Goal: Task Accomplishment & Management: Manage account settings

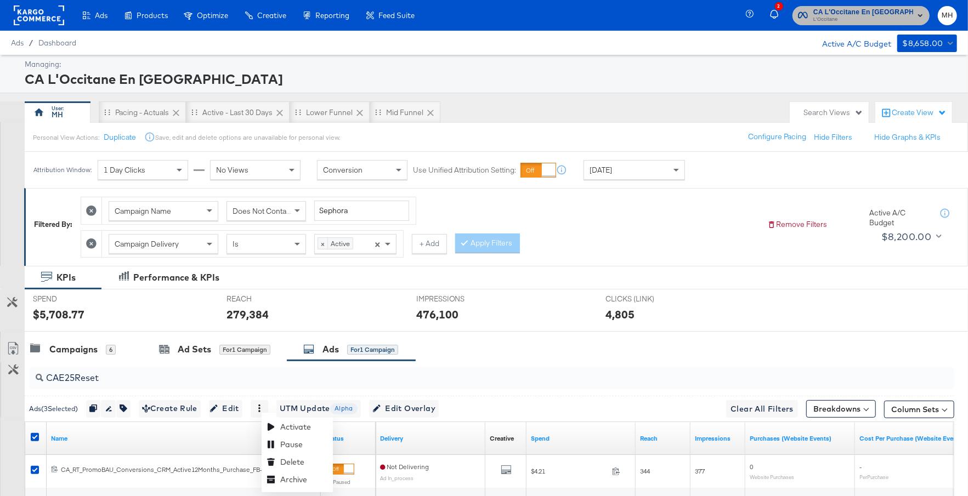
click at [914, 13] on icon "button" at bounding box center [920, 15] width 13 height 13
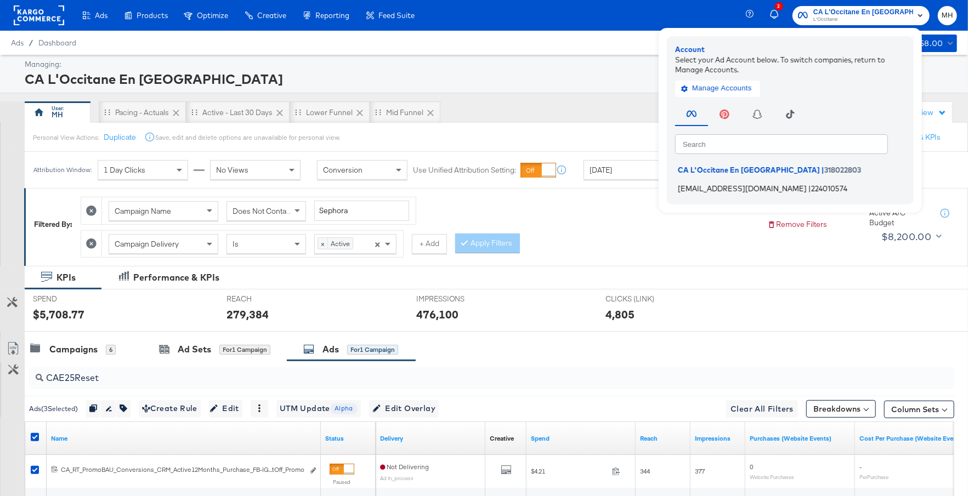
click at [762, 187] on span "[EMAIL_ADDRESS][DOMAIN_NAME]" at bounding box center [742, 188] width 129 height 9
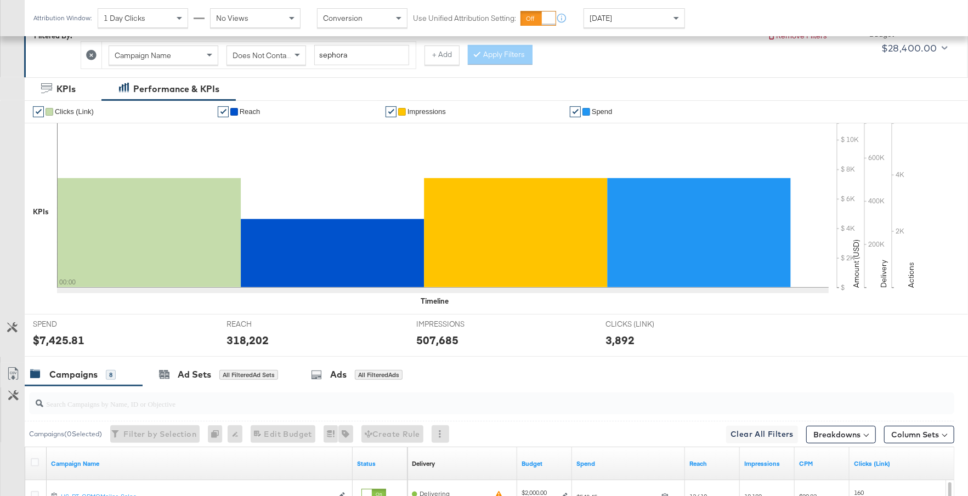
scroll to position [513, 0]
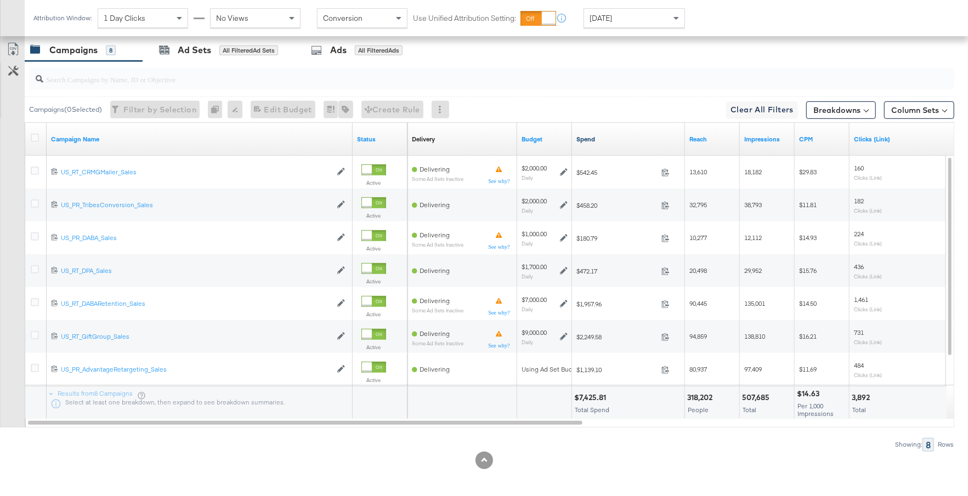
click at [625, 135] on link "Spend" at bounding box center [629, 139] width 104 height 9
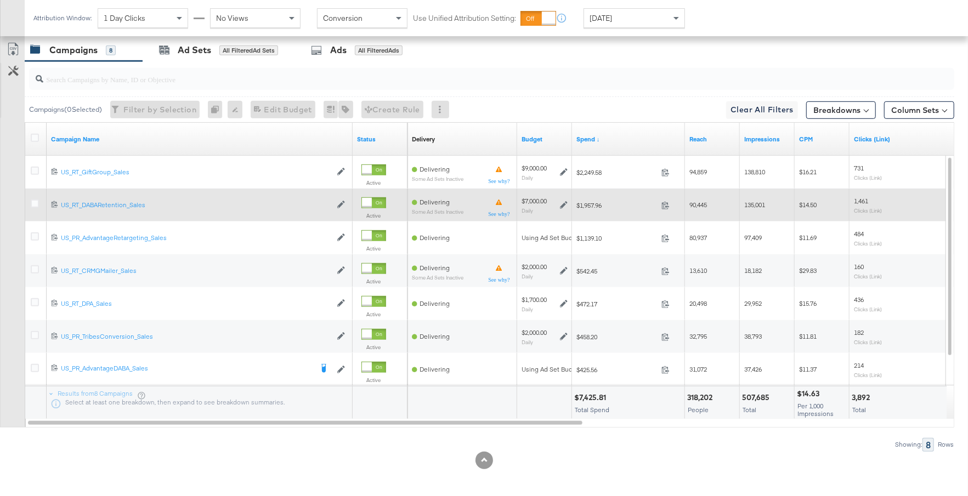
click at [563, 201] on icon at bounding box center [564, 205] width 8 height 8
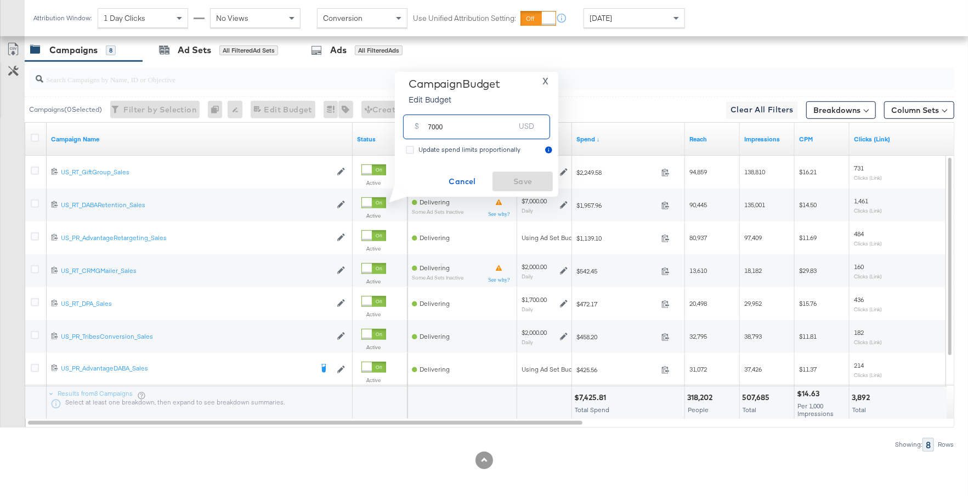
drag, startPoint x: 444, startPoint y: 133, endPoint x: 423, endPoint y: 128, distance: 22.0
click at [423, 128] on div "$ 7000 USD" at bounding box center [476, 127] width 147 height 25
type input "10000"
click at [510, 178] on span "Save" at bounding box center [523, 182] width 52 height 14
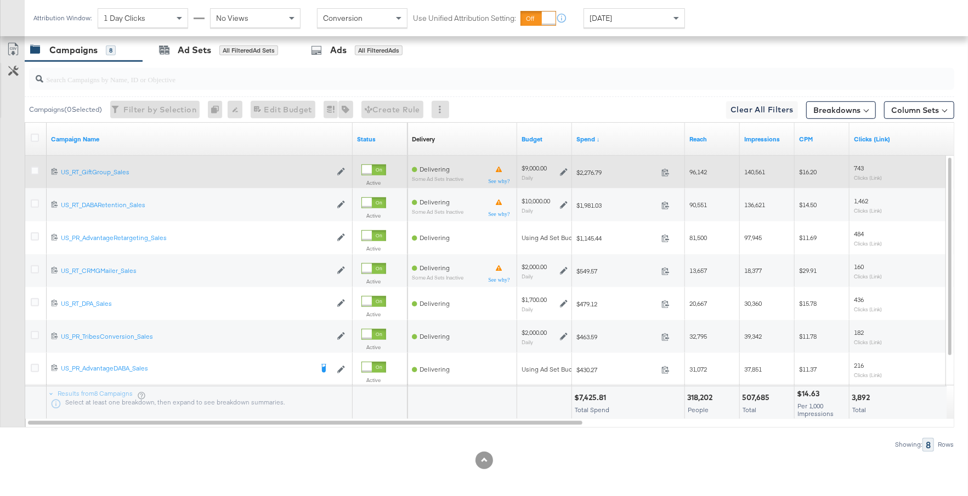
click at [564, 169] on icon at bounding box center [564, 172] width 8 height 8
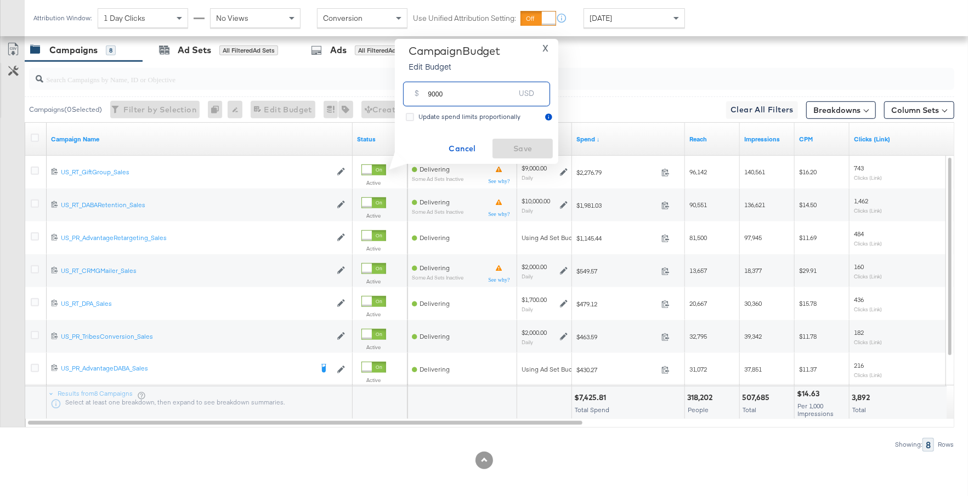
drag, startPoint x: 454, startPoint y: 96, endPoint x: 427, endPoint y: 96, distance: 26.9
click at [427, 96] on div "$ 9000 USD" at bounding box center [476, 94] width 147 height 25
type input "6000"
click at [507, 147] on span "Save" at bounding box center [523, 149] width 52 height 14
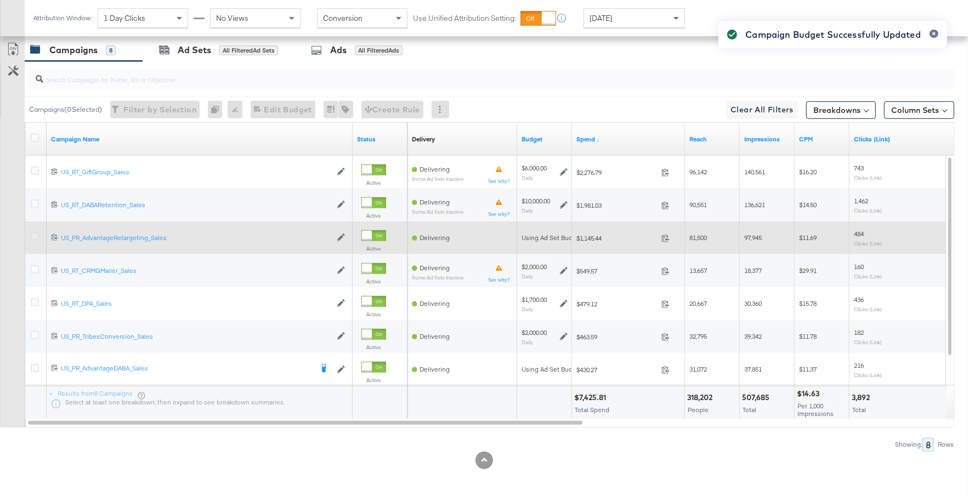
click at [35, 234] on icon at bounding box center [35, 237] width 8 height 8
click at [0, 0] on input "checkbox" at bounding box center [0, 0] width 0 height 0
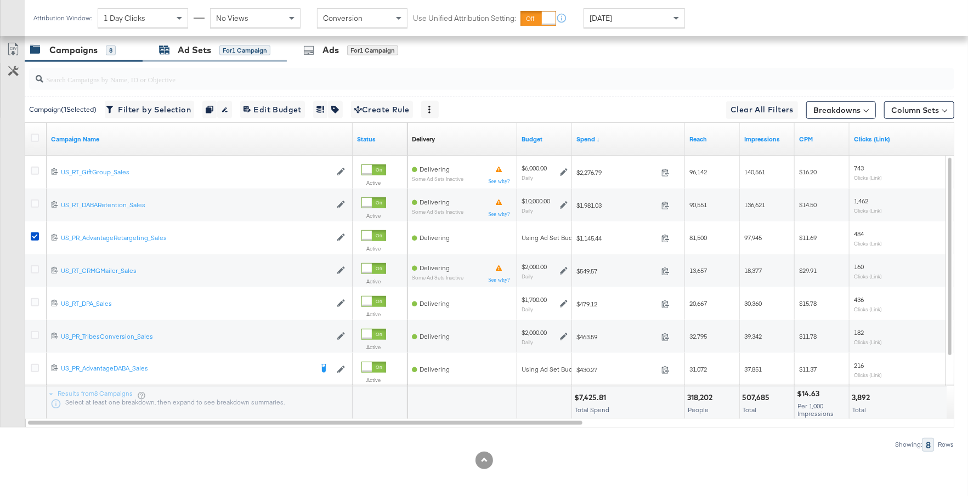
click at [227, 51] on div "for 1 Campaign" at bounding box center [244, 51] width 51 height 10
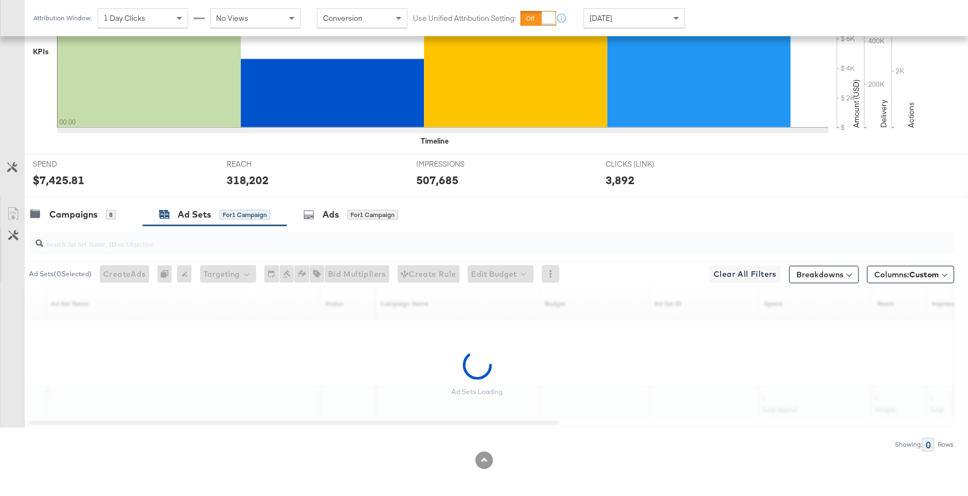
scroll to position [316, 0]
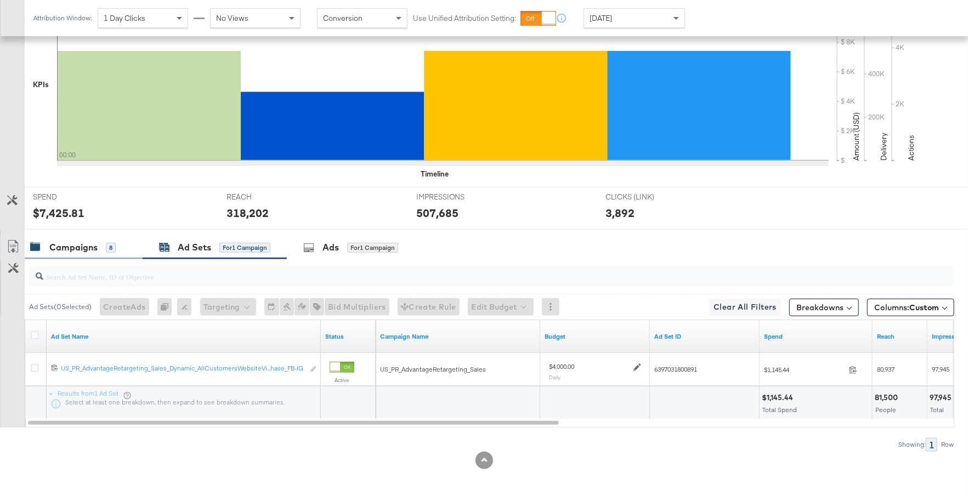
click at [88, 238] on div "Campaigns 8" at bounding box center [84, 248] width 118 height 24
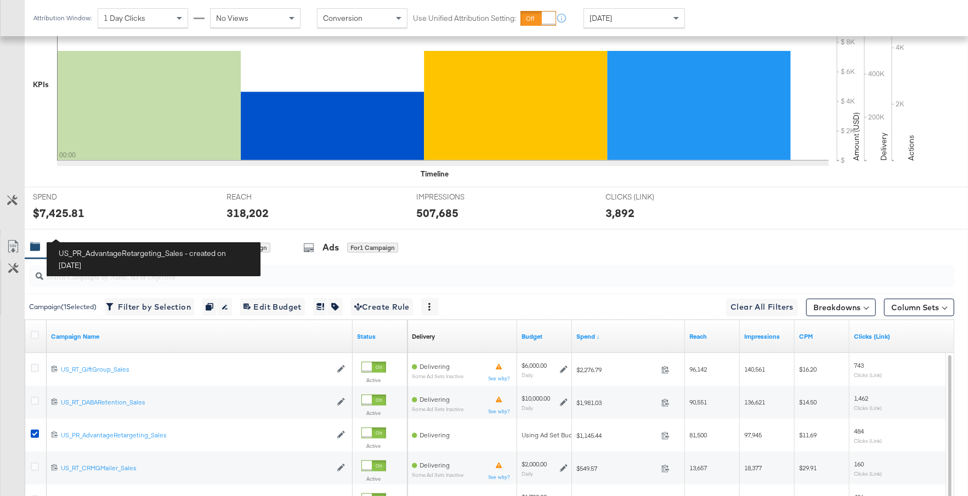
scroll to position [513, 0]
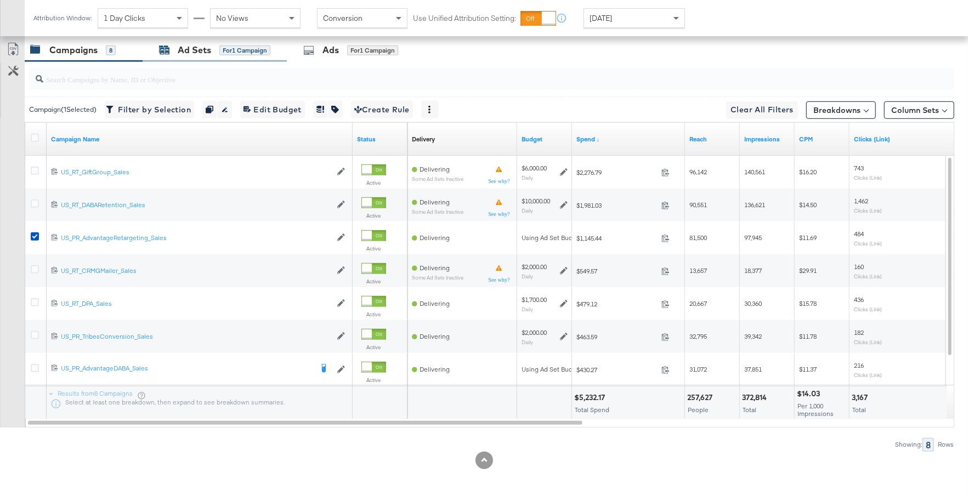
click at [213, 52] on div "Ad Sets for 1 Campaign" at bounding box center [214, 50] width 111 height 13
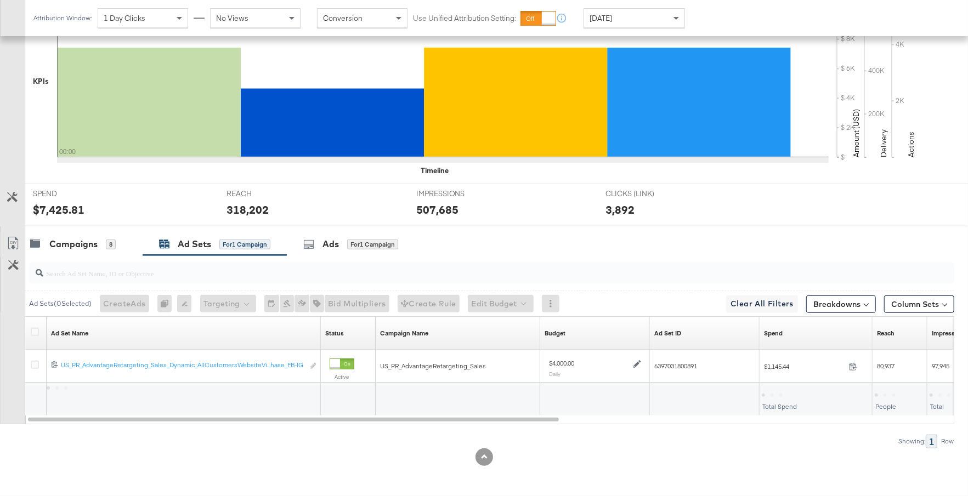
scroll to position [316, 0]
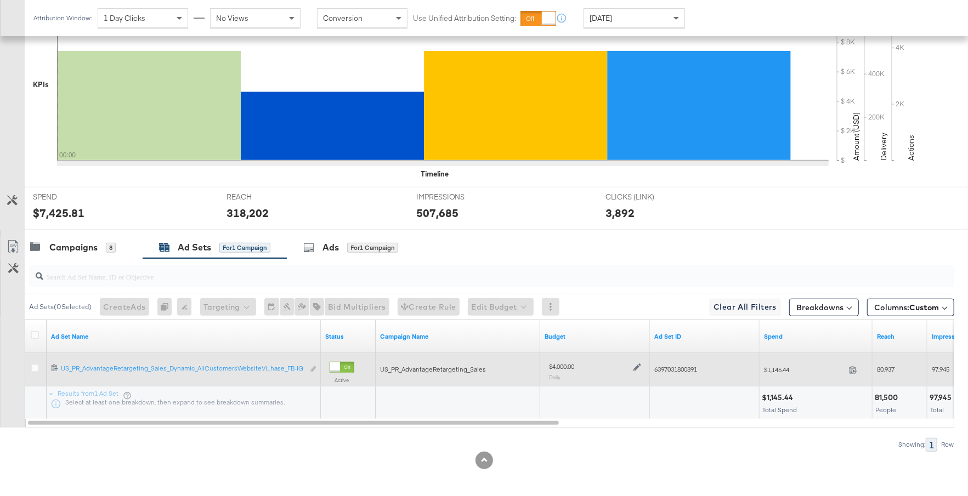
click at [637, 366] on icon at bounding box center [638, 368] width 8 height 8
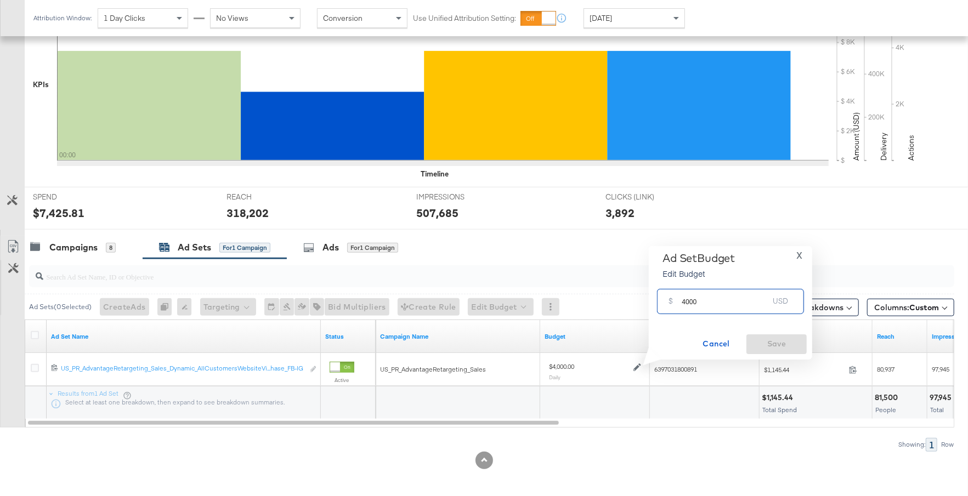
drag, startPoint x: 702, startPoint y: 303, endPoint x: 677, endPoint y: 303, distance: 24.7
click at [677, 303] on div "$ 4000 USD" at bounding box center [730, 301] width 147 height 25
type input "5000"
click at [789, 340] on span "Save" at bounding box center [777, 344] width 52 height 14
click at [94, 244] on div "Campaigns" at bounding box center [73, 247] width 48 height 13
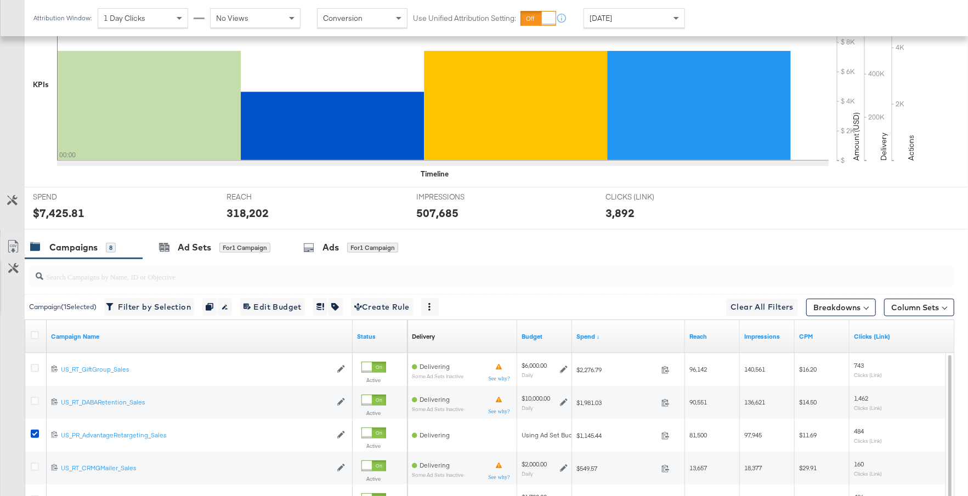
scroll to position [457, 0]
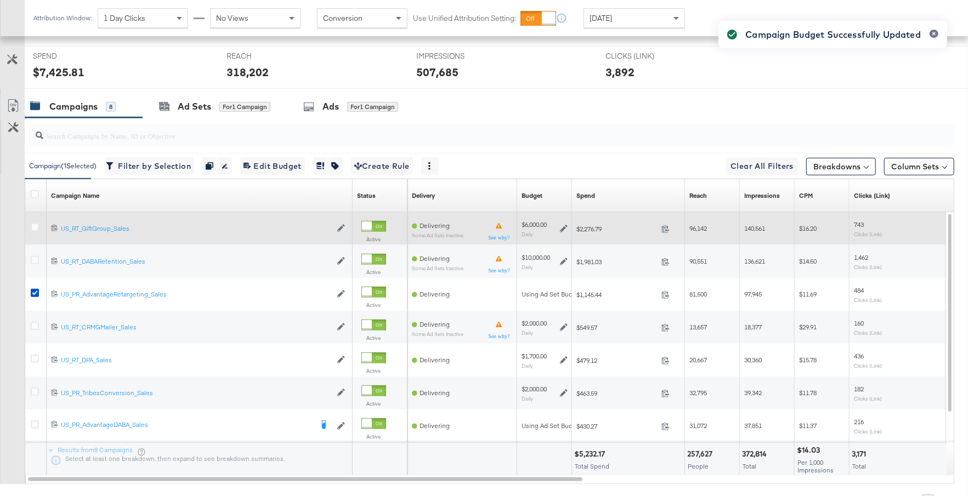
click at [562, 228] on icon at bounding box center [564, 229] width 8 height 8
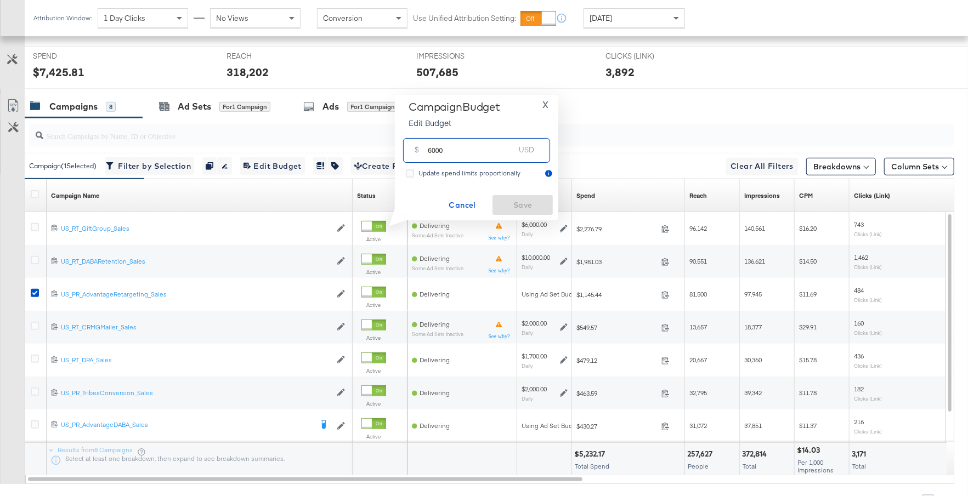
drag, startPoint x: 444, startPoint y: 151, endPoint x: 423, endPoint y: 151, distance: 20.8
click at [423, 151] on div "$ 6000 USD" at bounding box center [476, 150] width 147 height 25
type input "5000"
click at [518, 203] on span "Save" at bounding box center [523, 206] width 52 height 14
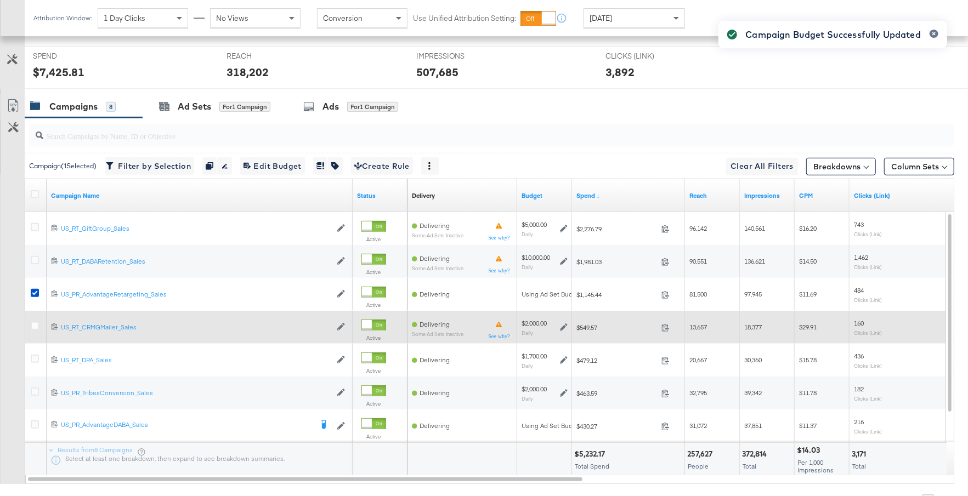
click at [561, 324] on icon at bounding box center [564, 328] width 8 height 8
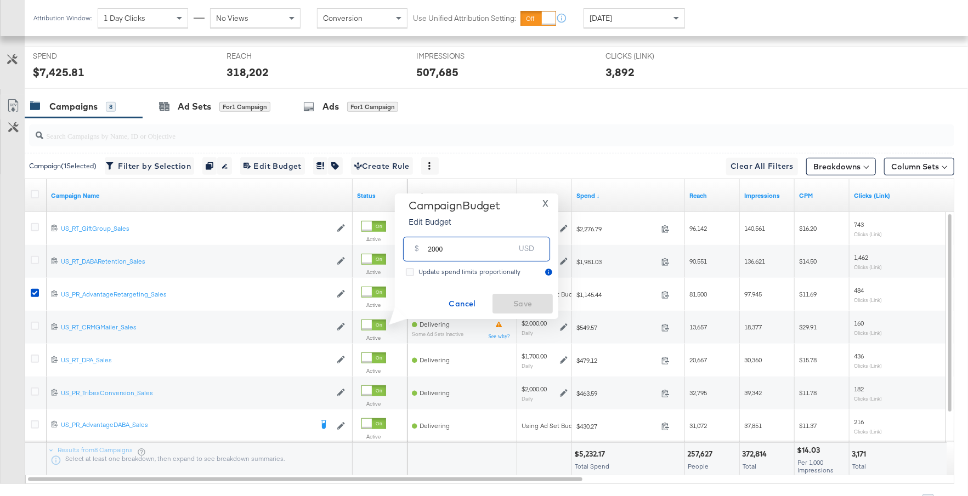
drag, startPoint x: 444, startPoint y: 252, endPoint x: 427, endPoint y: 252, distance: 17.6
click at [426, 251] on div "$ 2000 USD" at bounding box center [476, 249] width 147 height 25
type input "1000"
click at [510, 307] on span "Save" at bounding box center [523, 304] width 52 height 14
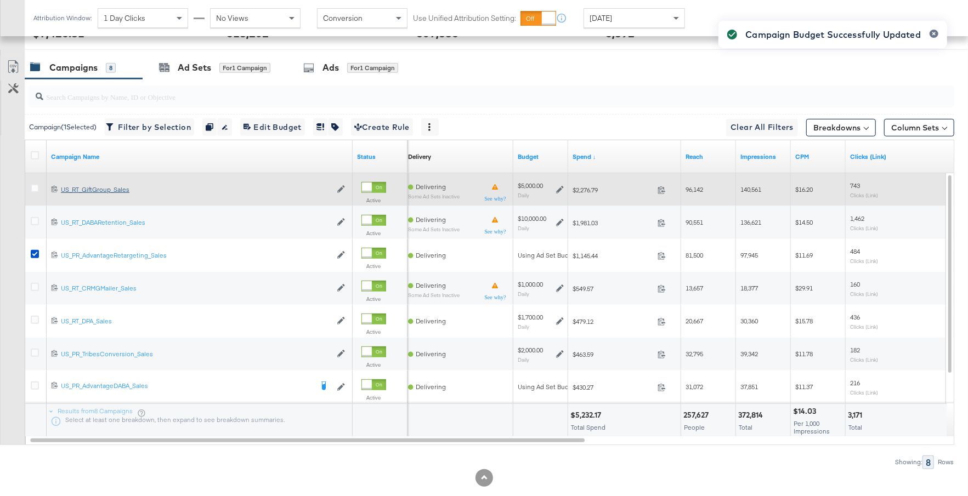
scroll to position [513, 0]
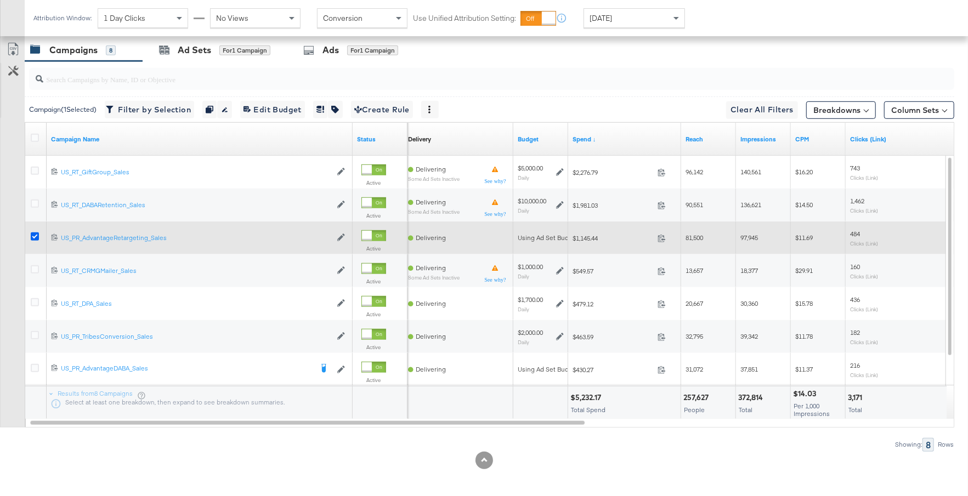
click at [34, 235] on icon at bounding box center [35, 237] width 8 height 8
click at [0, 0] on input "checkbox" at bounding box center [0, 0] width 0 height 0
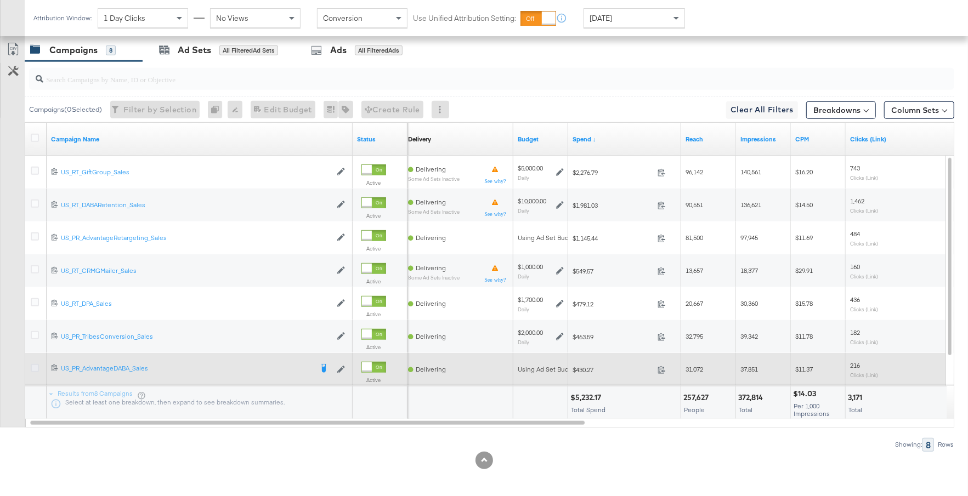
click at [36, 367] on icon at bounding box center [35, 368] width 8 height 8
click at [0, 0] on input "checkbox" at bounding box center [0, 0] width 0 height 0
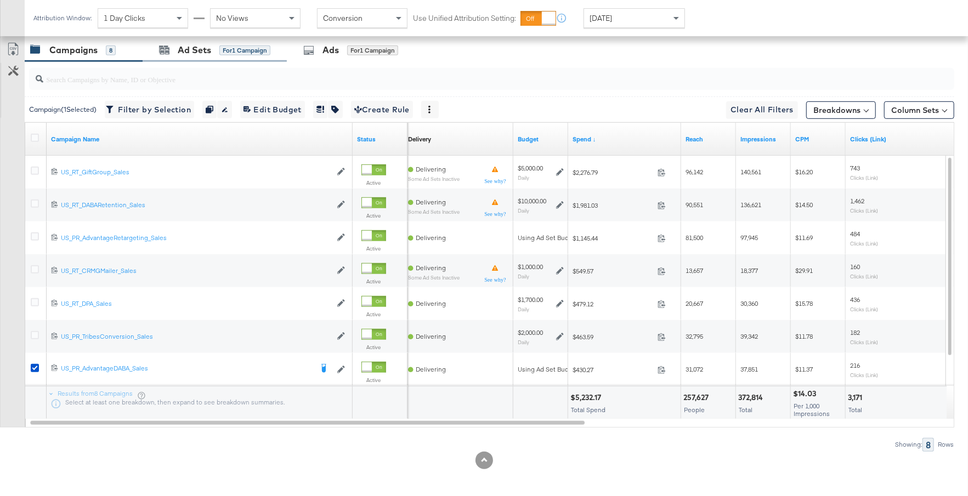
click at [261, 54] on div "Ad Sets for 1 Campaign" at bounding box center [215, 50] width 144 height 24
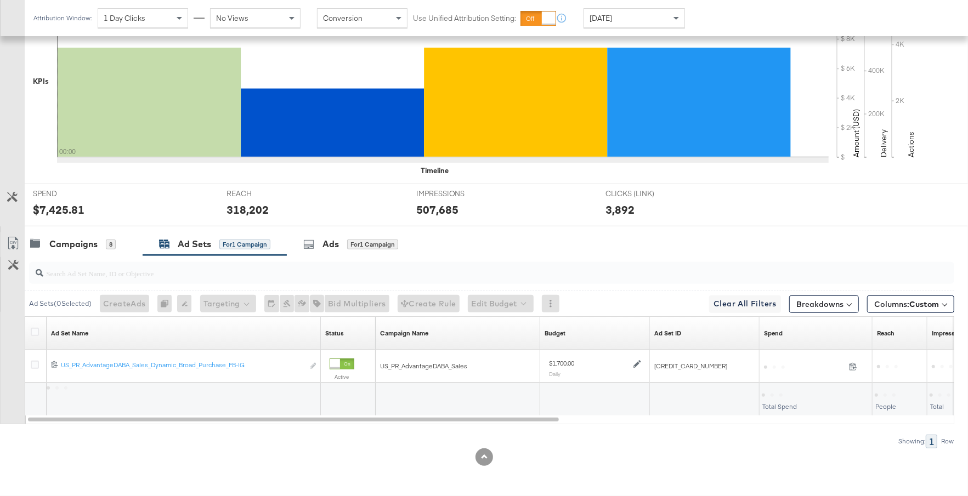
scroll to position [316, 0]
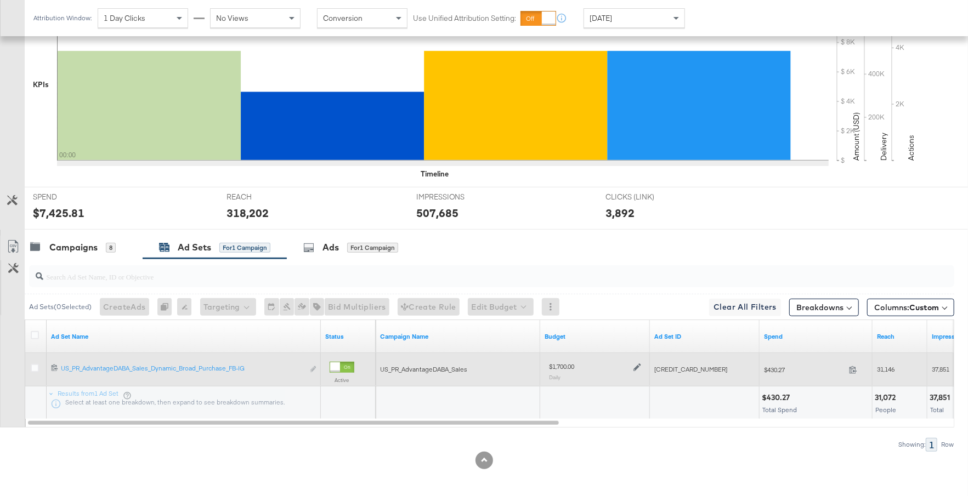
click at [637, 364] on icon at bounding box center [638, 368] width 8 height 8
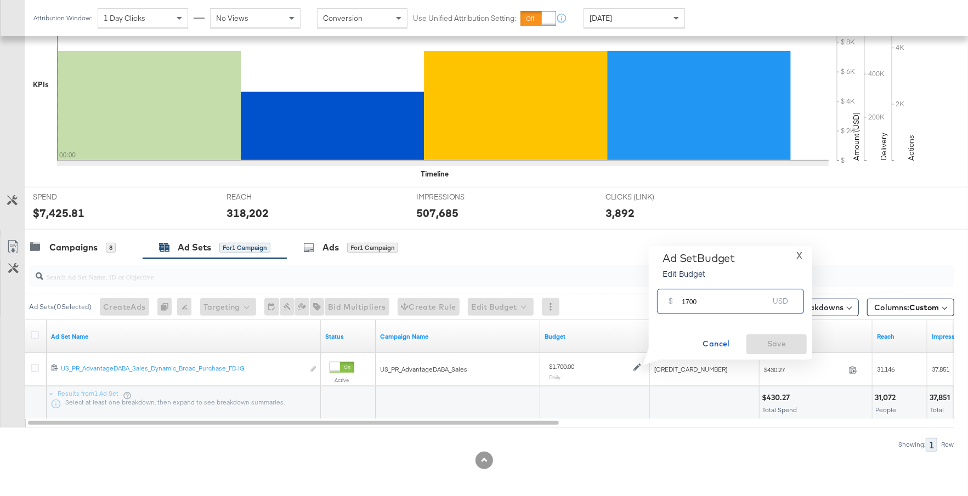
drag, startPoint x: 697, startPoint y: 306, endPoint x: 679, endPoint y: 306, distance: 18.1
click at [679, 306] on div "$ 1700 USD" at bounding box center [730, 301] width 147 height 25
type input "1200"
click at [791, 342] on span "Save" at bounding box center [777, 344] width 52 height 14
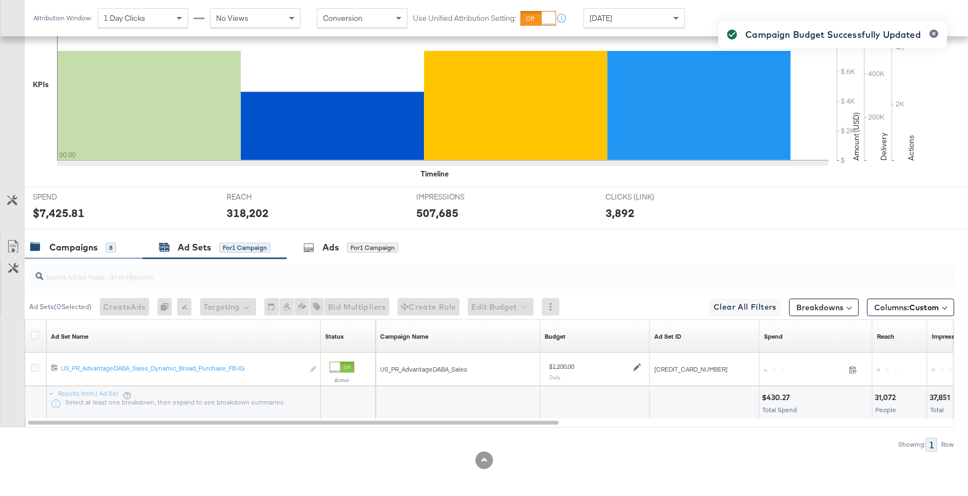
click at [101, 244] on div "Campaigns 8" at bounding box center [73, 247] width 86 height 13
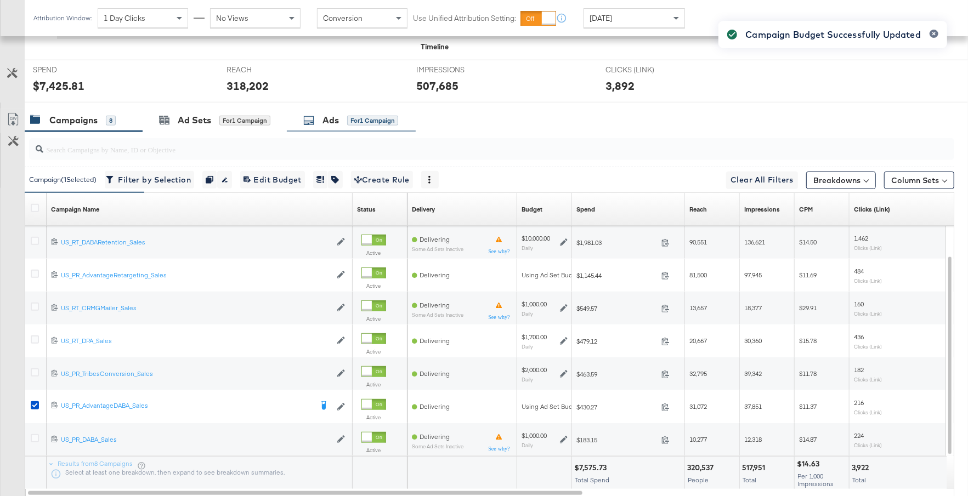
scroll to position [449, 0]
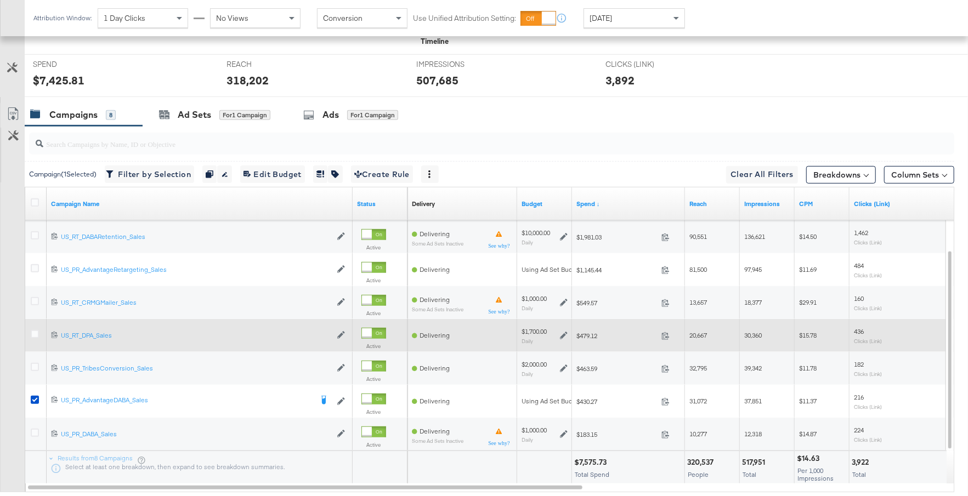
click at [565, 332] on icon at bounding box center [564, 336] width 8 height 8
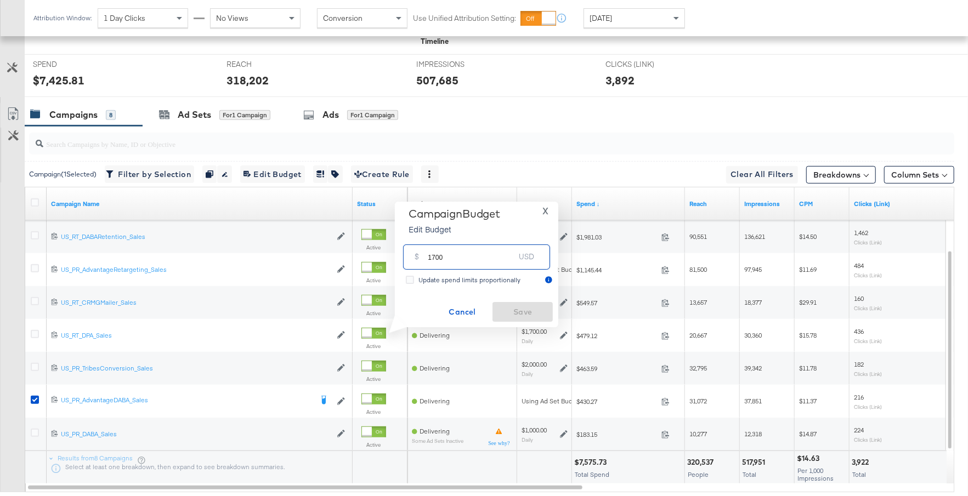
drag, startPoint x: 455, startPoint y: 258, endPoint x: 419, endPoint y: 258, distance: 36.2
click at [419, 258] on div "$ 1700 USD" at bounding box center [476, 257] width 147 height 25
type input "900"
click at [503, 313] on span "Save" at bounding box center [523, 313] width 52 height 14
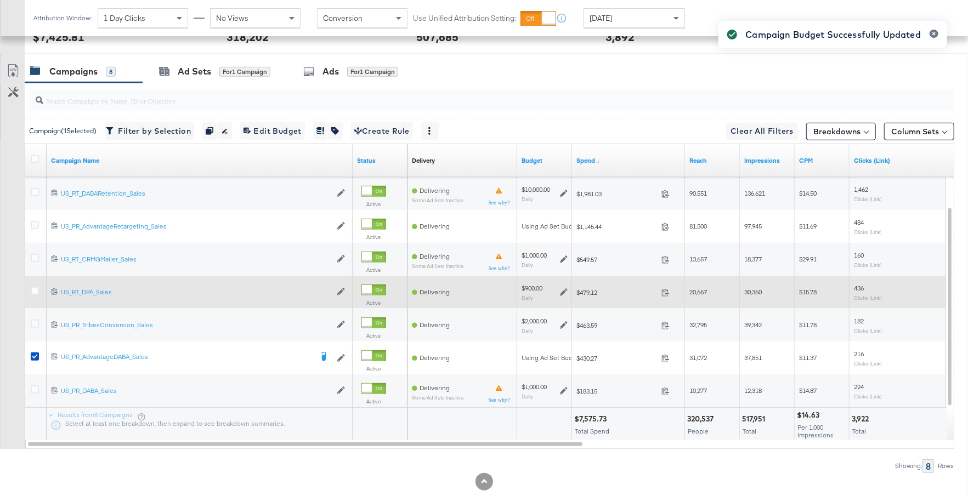
scroll to position [496, 0]
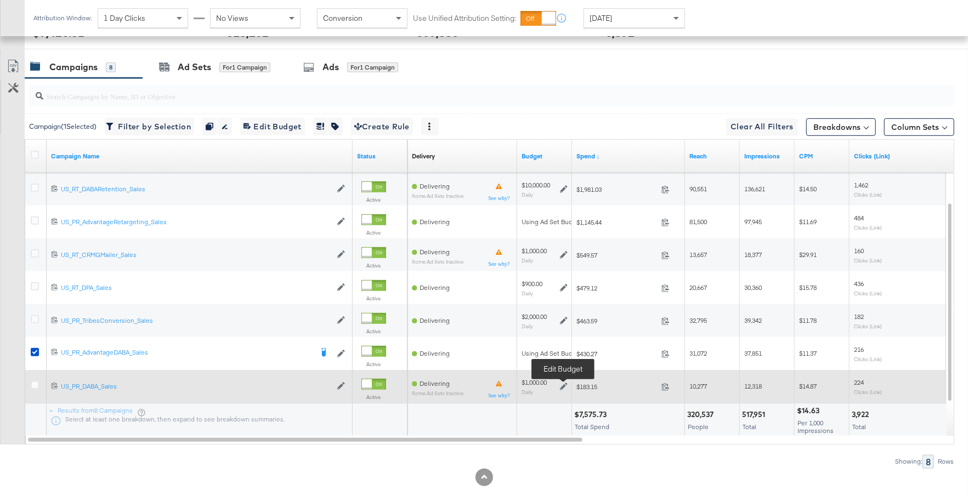
click at [562, 387] on icon at bounding box center [564, 387] width 8 height 8
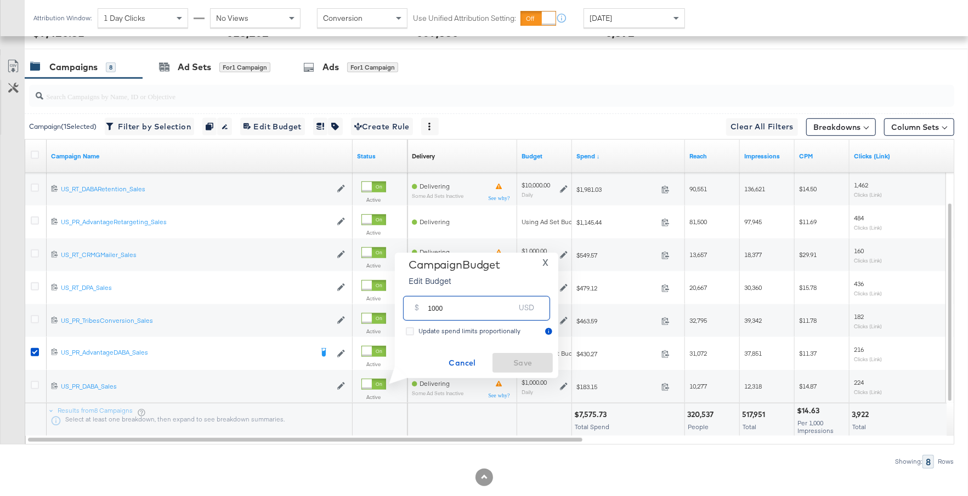
drag, startPoint x: 451, startPoint y: 313, endPoint x: 416, endPoint y: 313, distance: 34.6
click at [416, 313] on div "$ 1000 USD" at bounding box center [476, 308] width 147 height 25
type input "800"
click at [511, 359] on span "Save" at bounding box center [523, 364] width 52 height 14
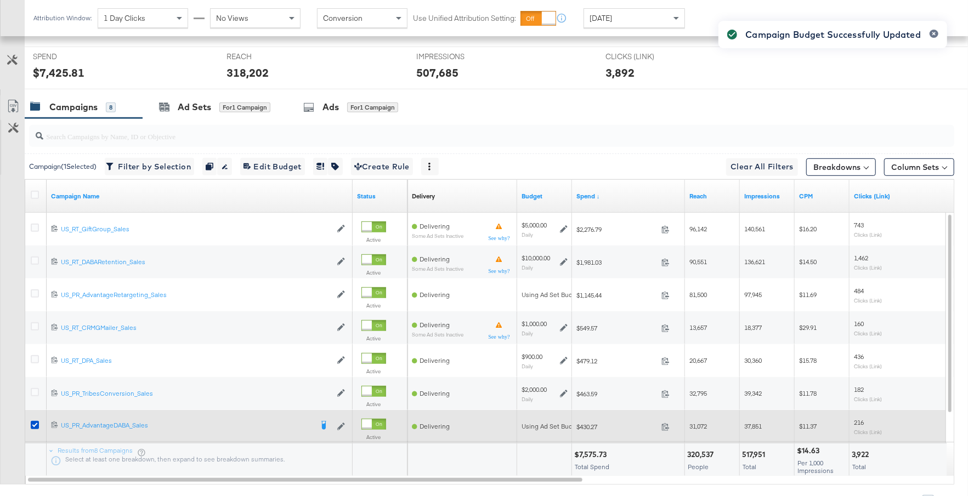
scroll to position [513, 0]
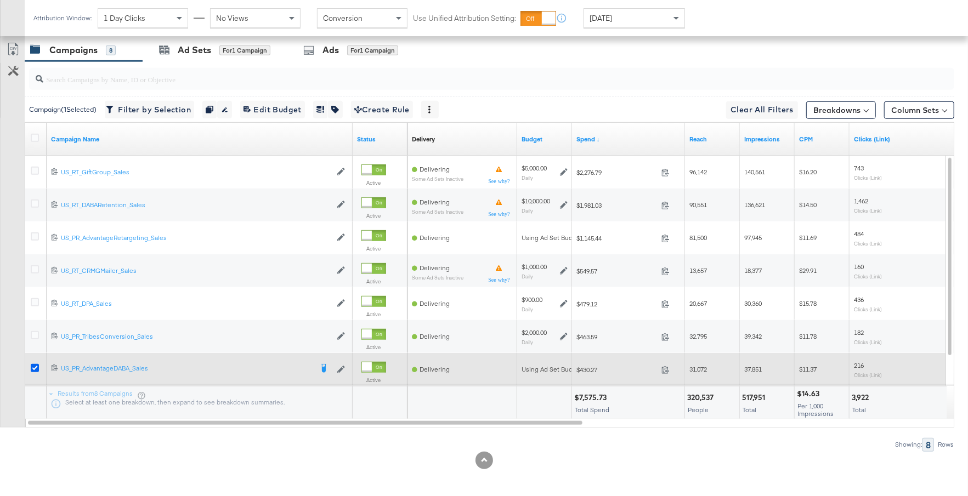
click at [35, 364] on icon at bounding box center [35, 368] width 8 height 8
click at [0, 0] on input "checkbox" at bounding box center [0, 0] width 0 height 0
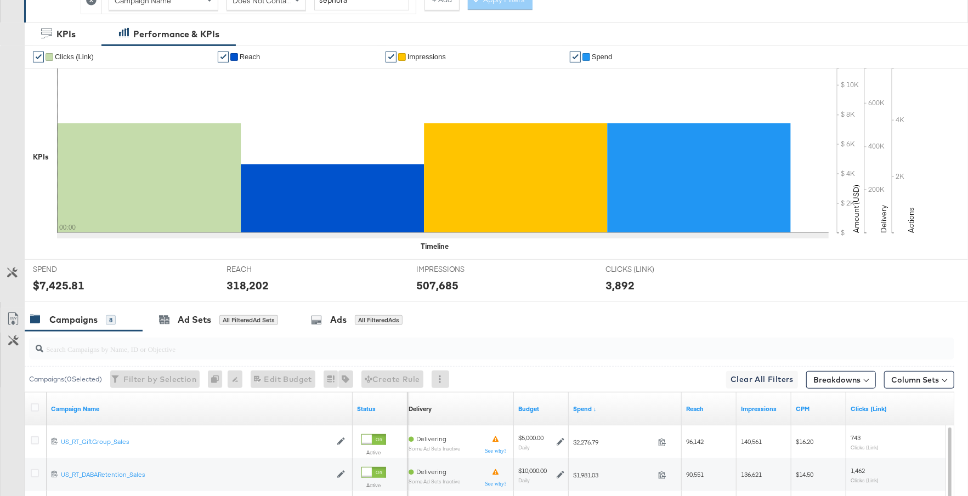
scroll to position [0, 0]
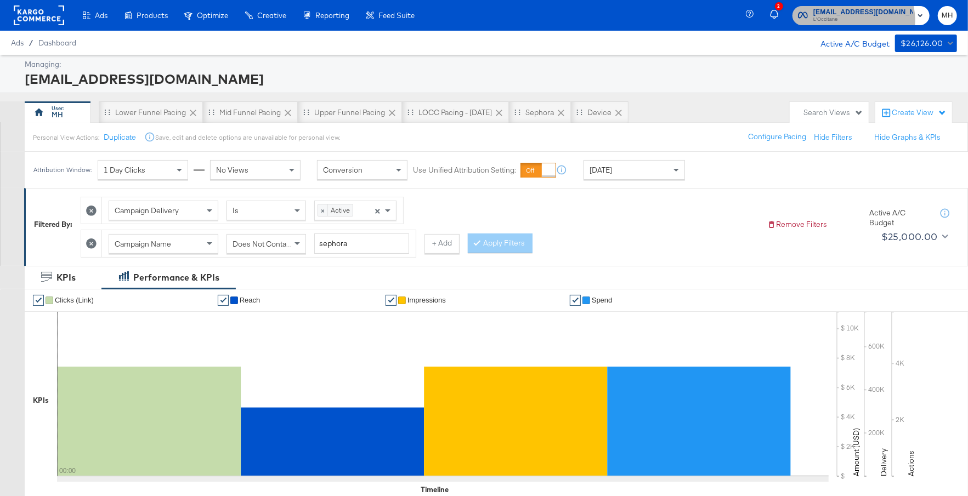
click at [871, 20] on span "L'Occitane" at bounding box center [863, 19] width 100 height 9
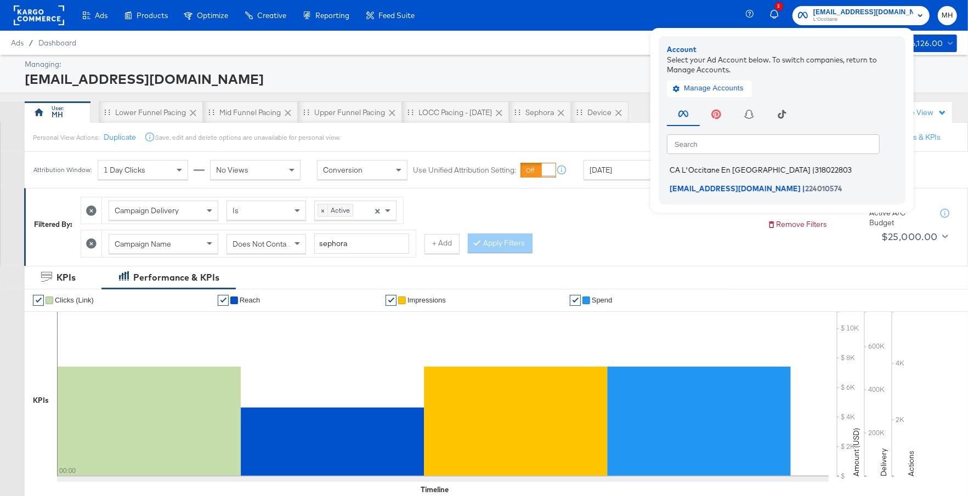
click at [753, 172] on span "CA L'Occitane En Provence" at bounding box center [740, 170] width 141 height 9
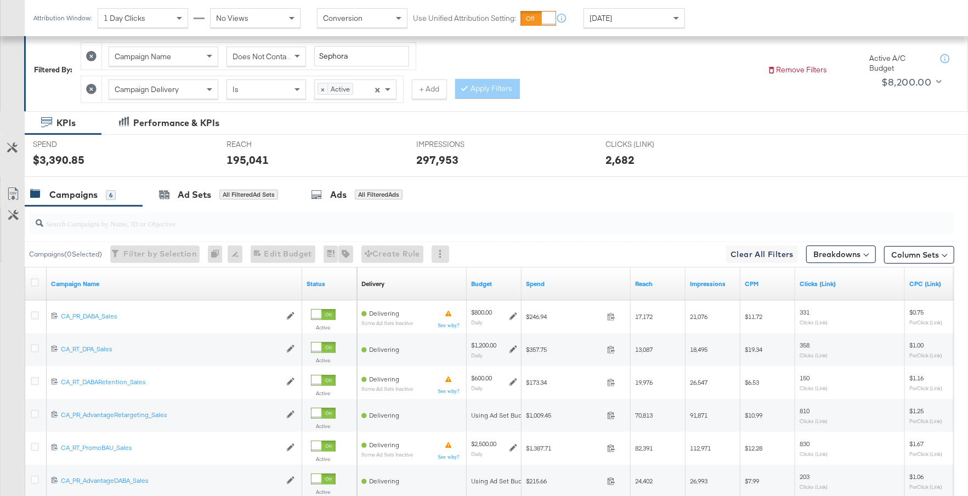
scroll to position [267, 0]
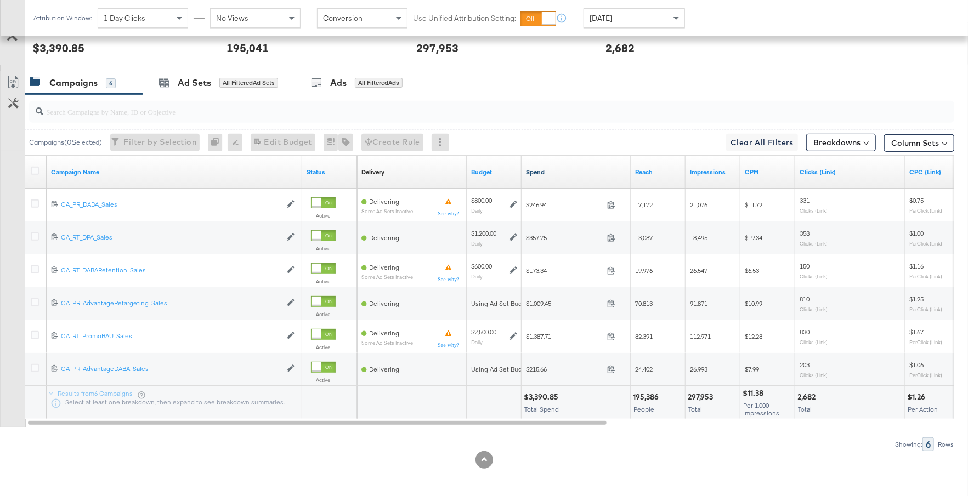
click at [566, 173] on link "Spend" at bounding box center [576, 172] width 100 height 9
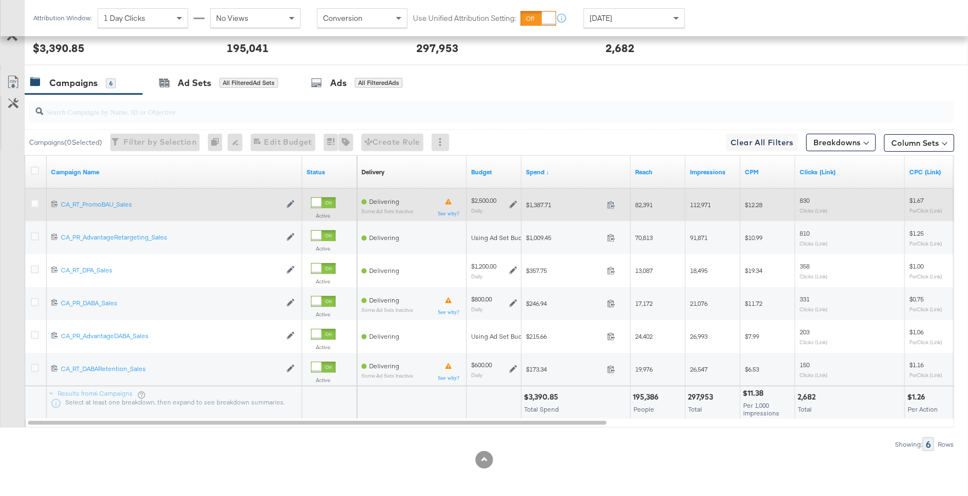
click at [511, 205] on icon at bounding box center [514, 205] width 8 height 8
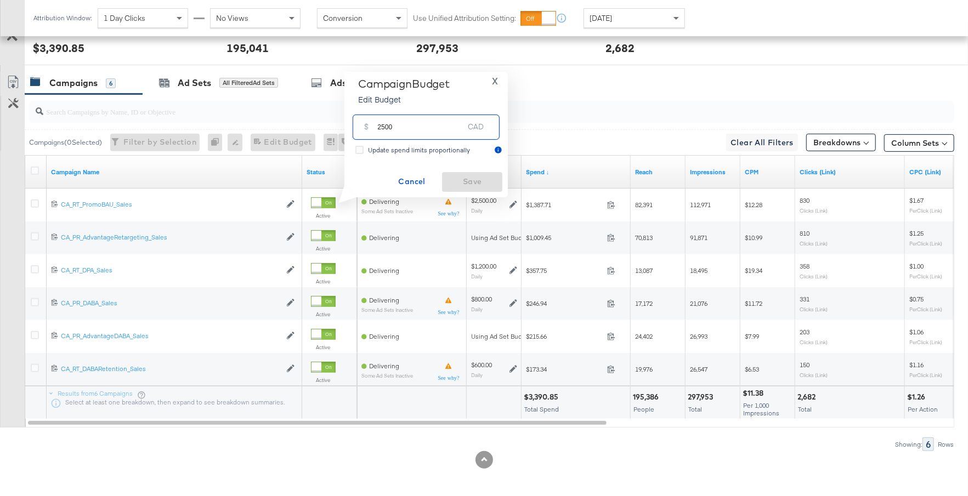
drag, startPoint x: 395, startPoint y: 126, endPoint x: 376, endPoint y: 129, distance: 19.5
click at [376, 129] on div "$ 2500 CAD" at bounding box center [426, 127] width 147 height 25
type input "1000"
click at [454, 178] on span "Save" at bounding box center [473, 182] width 52 height 14
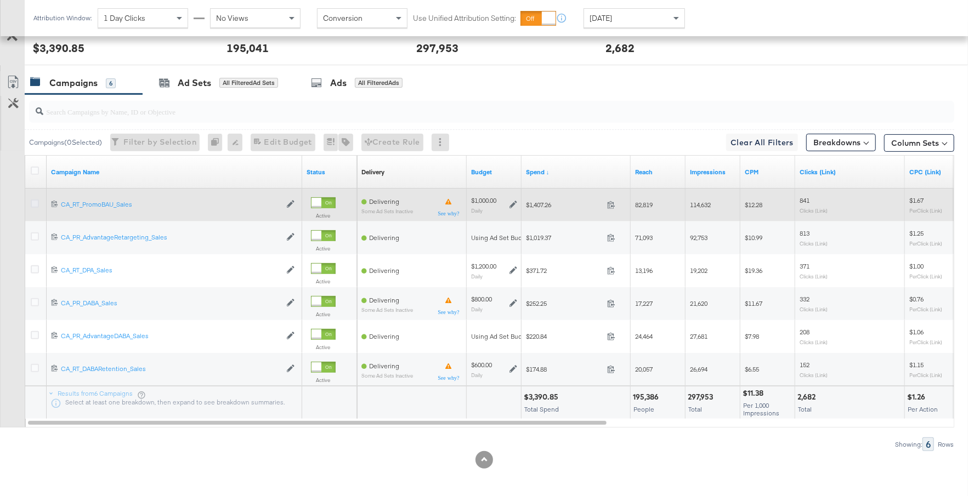
click at [36, 202] on icon at bounding box center [35, 204] width 8 height 8
click at [0, 0] on input "checkbox" at bounding box center [0, 0] width 0 height 0
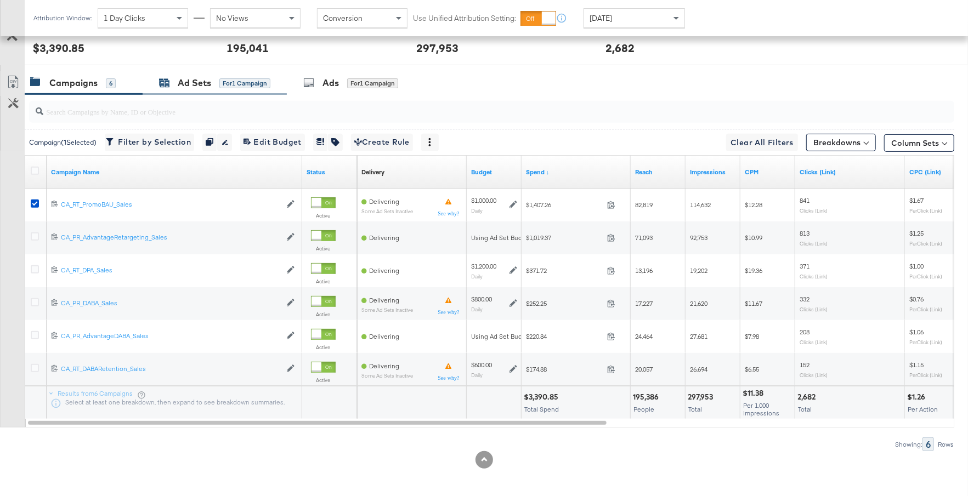
click at [210, 82] on div "Ad Sets" at bounding box center [194, 83] width 33 height 13
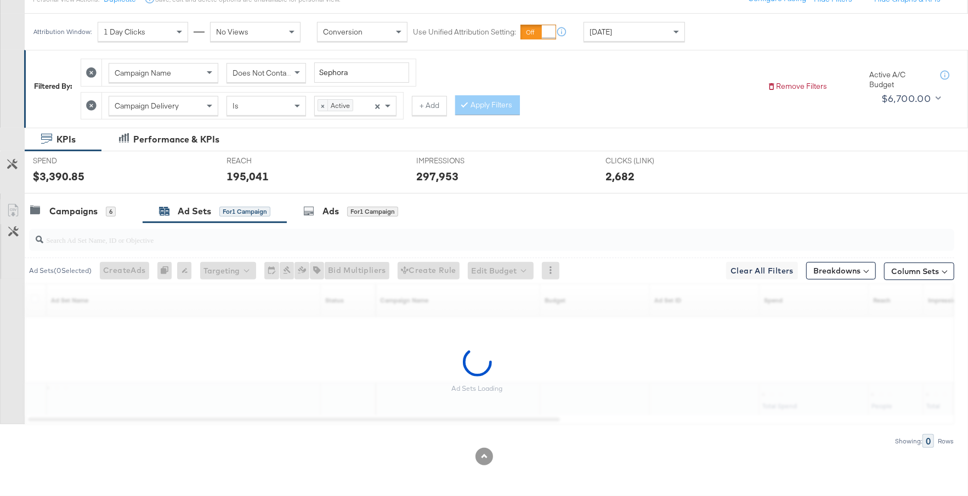
scroll to position [135, 0]
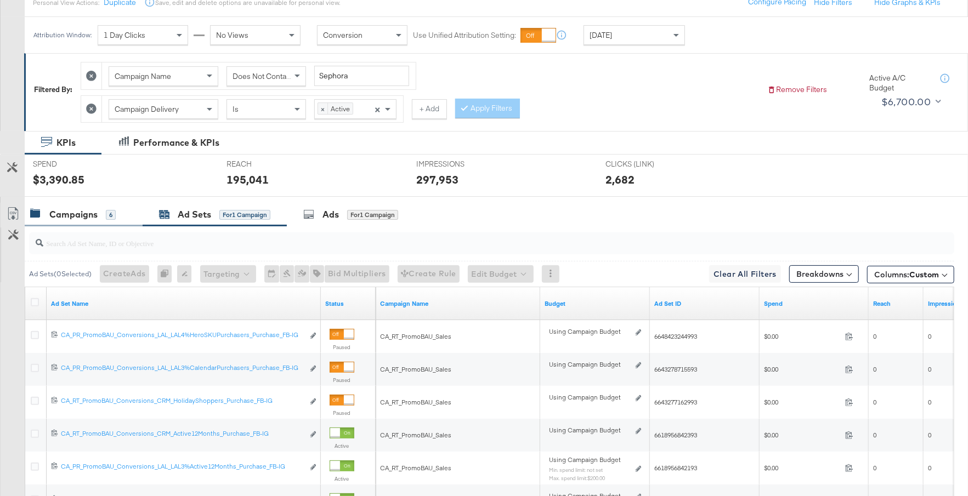
click at [113, 210] on div "6" at bounding box center [111, 215] width 10 height 10
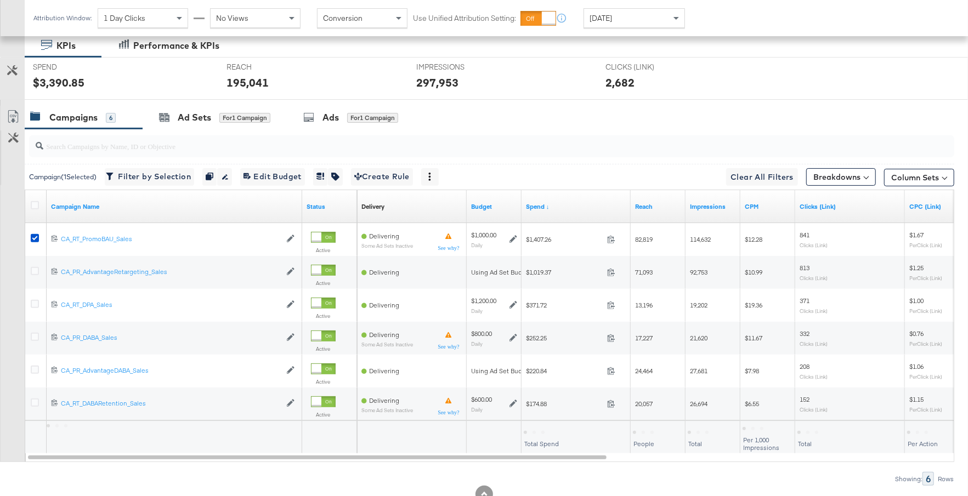
scroll to position [254, 0]
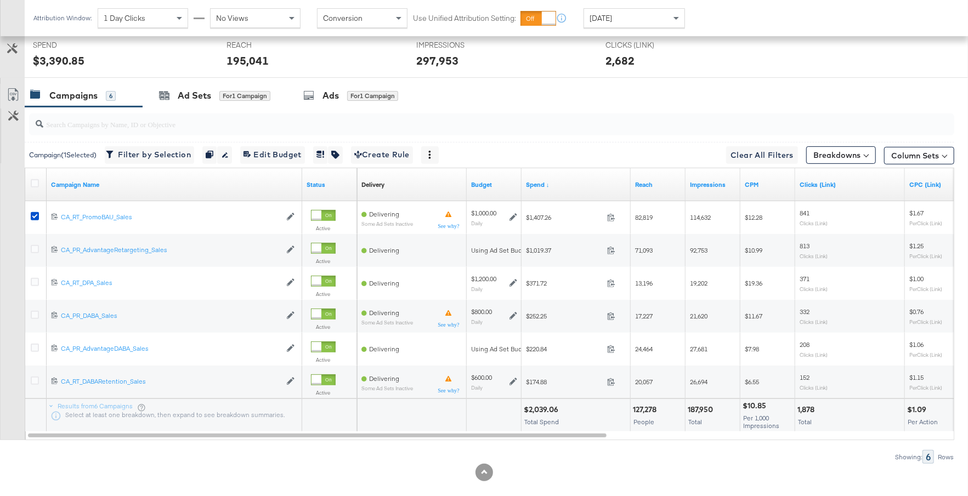
click at [340, 107] on div at bounding box center [490, 124] width 930 height 35
click at [337, 94] on div "Ads" at bounding box center [331, 95] width 16 height 13
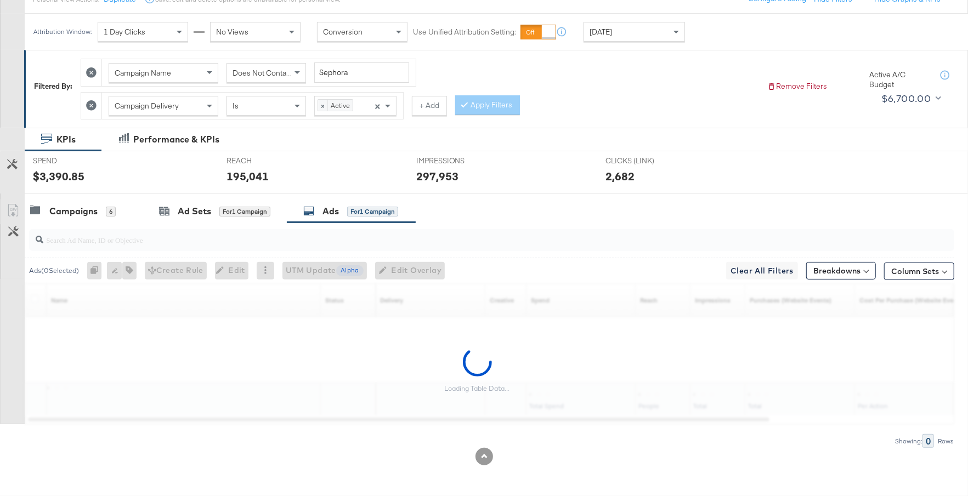
scroll to position [135, 0]
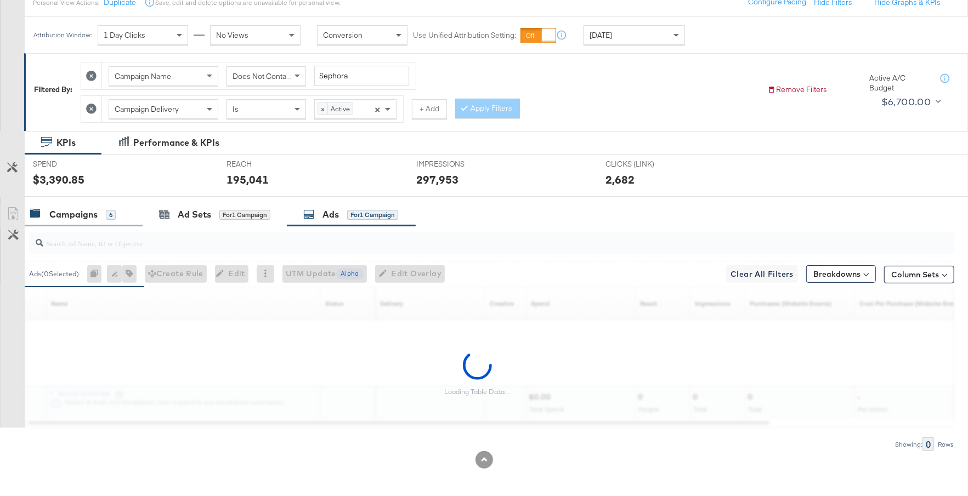
click at [100, 210] on div "Campaigns 6" at bounding box center [73, 214] width 86 height 13
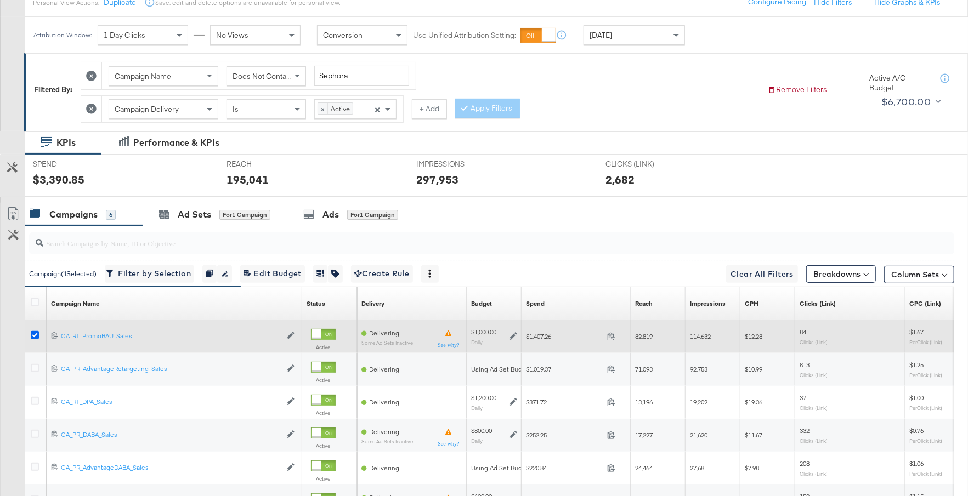
click at [35, 334] on icon at bounding box center [35, 335] width 8 height 8
click at [0, 0] on input "checkbox" at bounding box center [0, 0] width 0 height 0
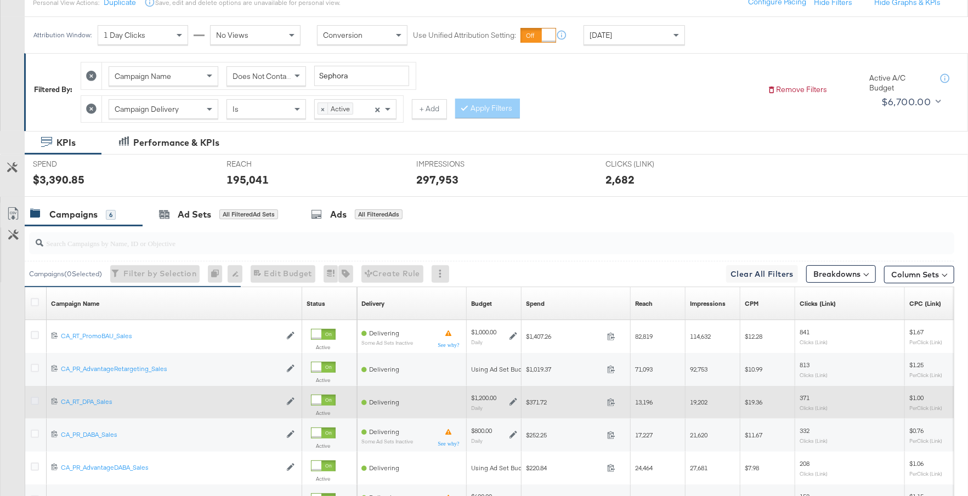
click at [34, 399] on icon at bounding box center [35, 401] width 8 height 8
click at [0, 0] on input "checkbox" at bounding box center [0, 0] width 0 height 0
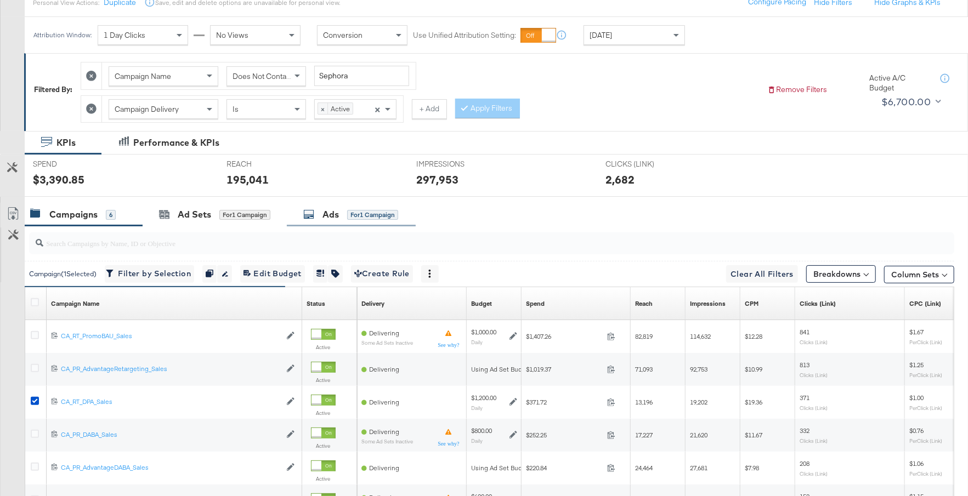
click at [348, 214] on div "for 1 Campaign" at bounding box center [372, 215] width 51 height 10
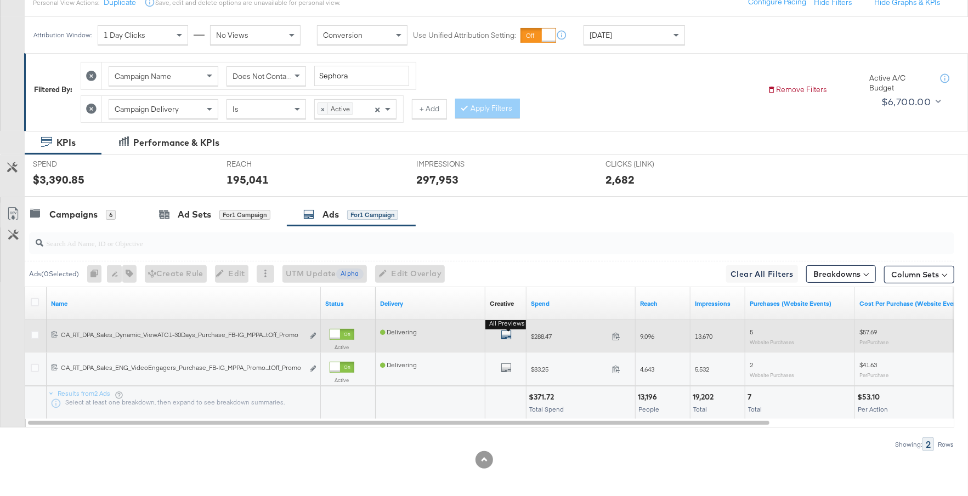
click at [504, 335] on icon "default" at bounding box center [506, 335] width 11 height 11
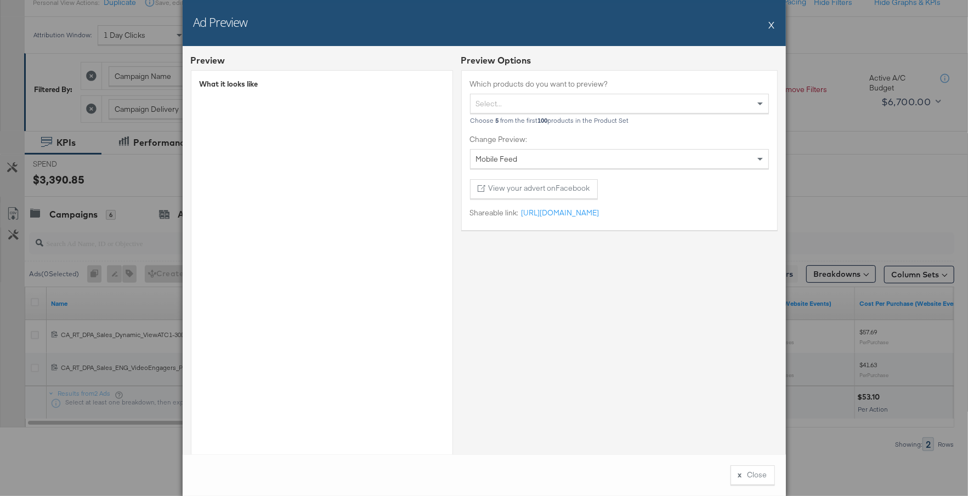
click at [772, 26] on button "X" at bounding box center [772, 25] width 6 height 22
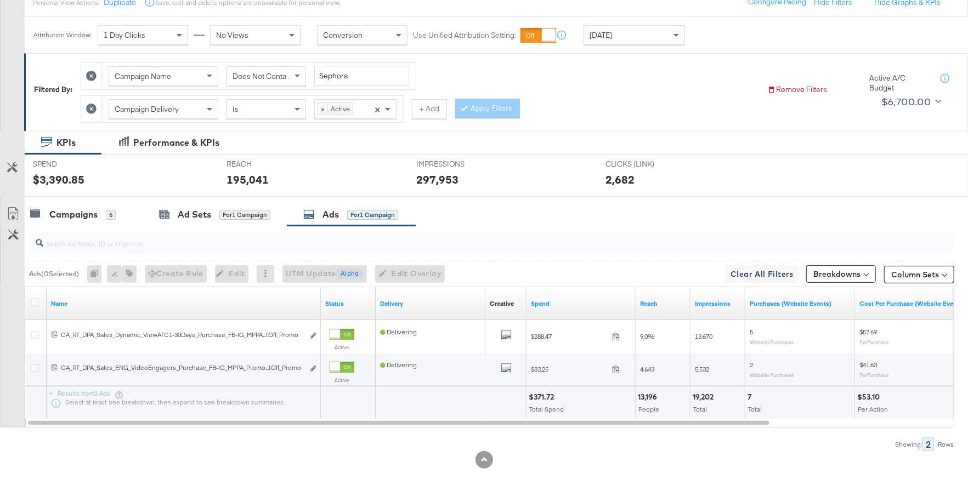
scroll to position [0, 0]
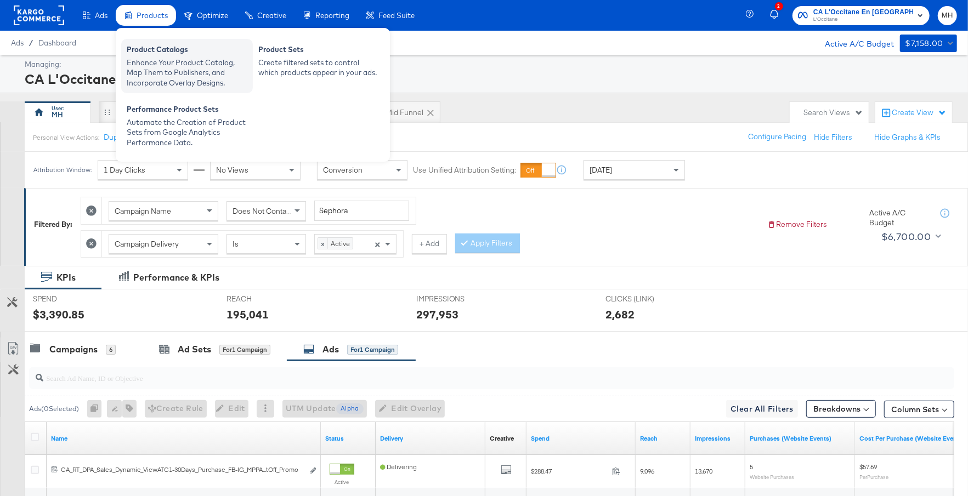
click at [162, 65] on div "Enhance Your Product Catalog, Map Them to Publishers, and Incorporate Overlay D…" at bounding box center [187, 73] width 121 height 31
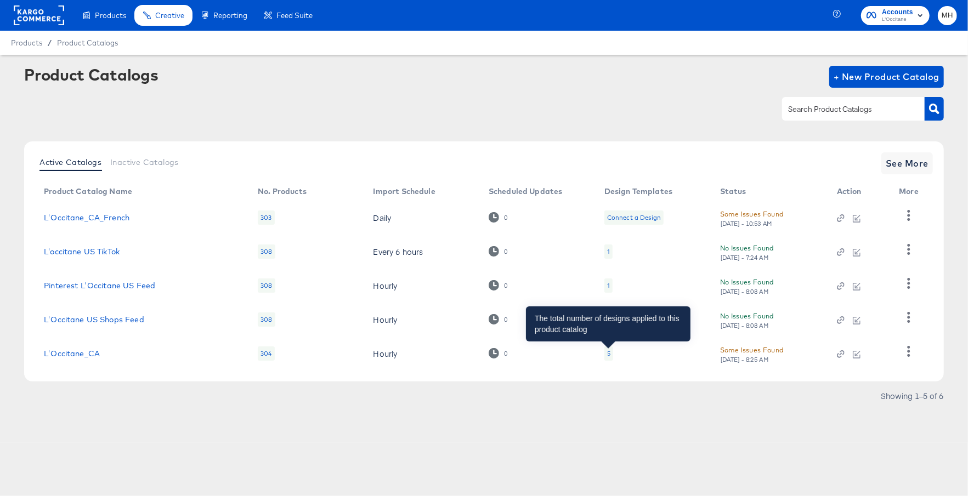
click at [608, 355] on div "5" at bounding box center [608, 353] width 3 height 9
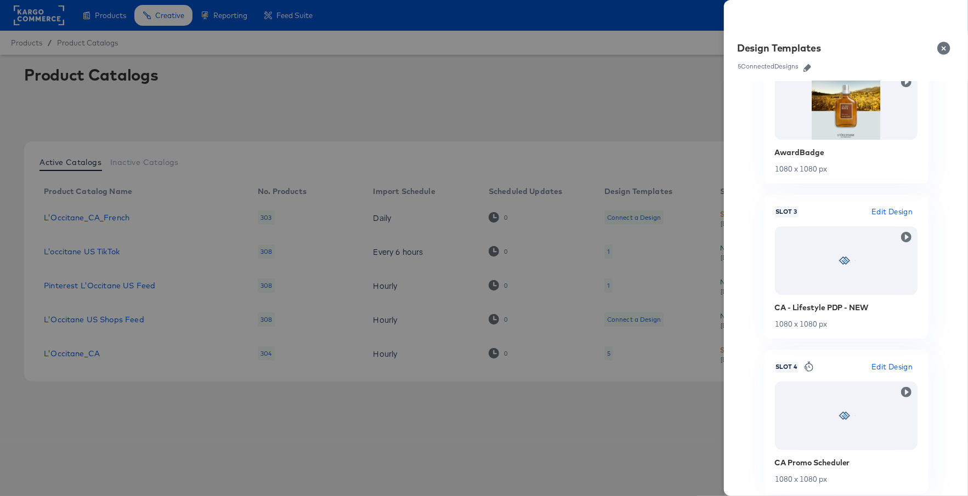
scroll to position [417, 0]
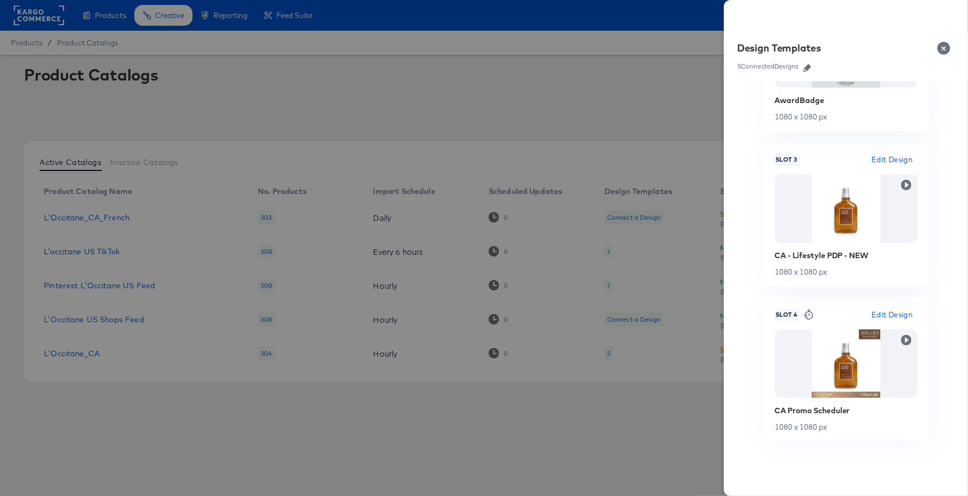
click at [946, 54] on button "Close" at bounding box center [946, 48] width 31 height 31
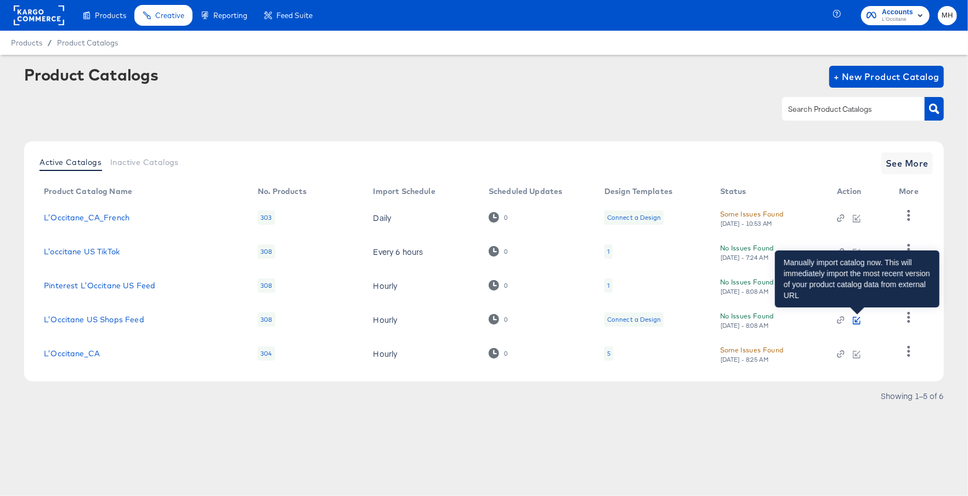
click at [856, 318] on icon "button" at bounding box center [857, 321] width 8 height 8
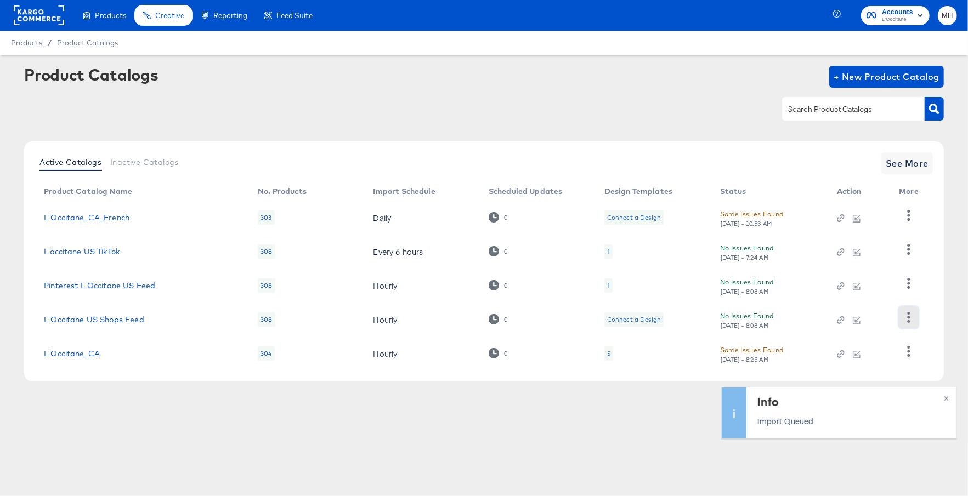
click at [907, 319] on icon "button" at bounding box center [908, 317] width 10 height 10
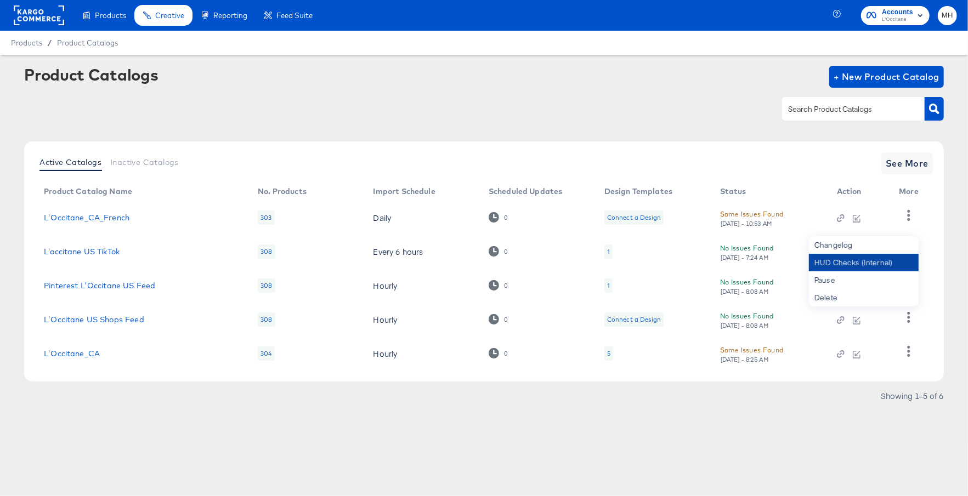
click at [835, 265] on div "HUD Checks (Internal)" at bounding box center [864, 263] width 110 height 18
click at [856, 358] on td at bounding box center [859, 354] width 63 height 34
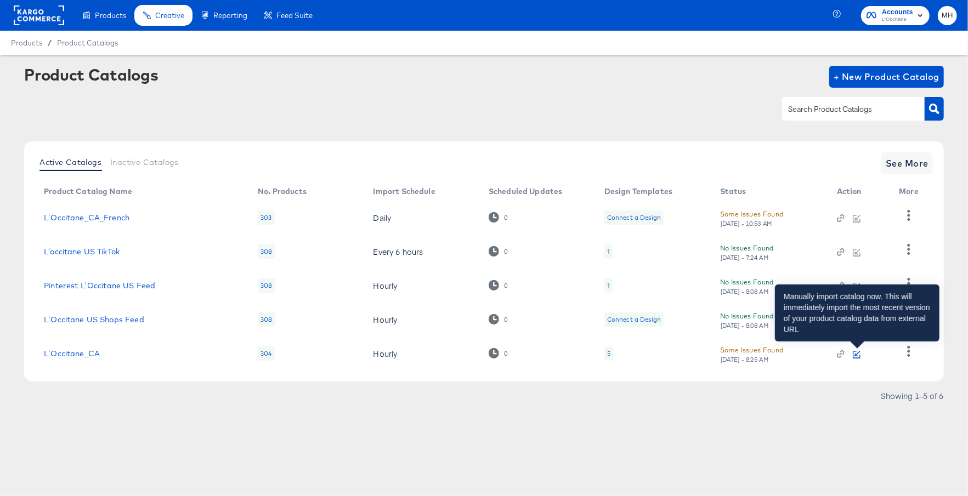
click at [856, 354] on icon "button" at bounding box center [857, 353] width 5 height 5
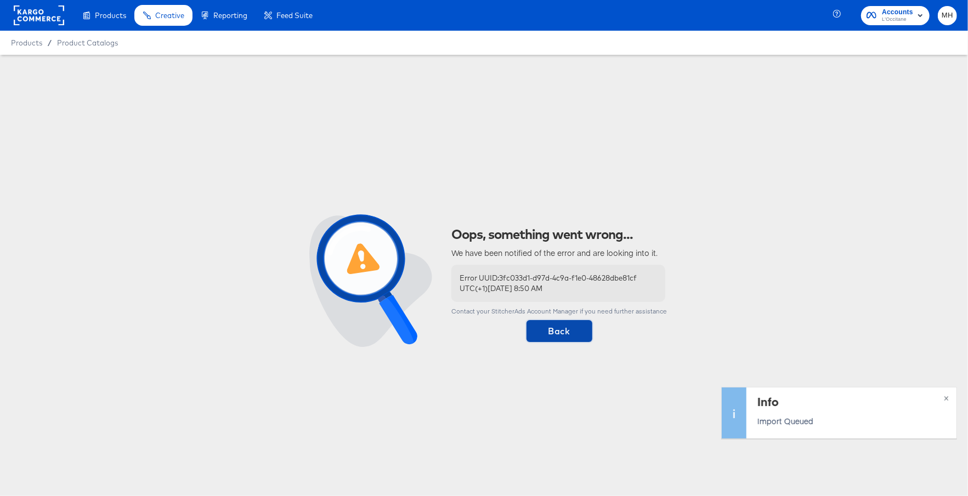
click at [562, 334] on span "Back" at bounding box center [559, 331] width 57 height 15
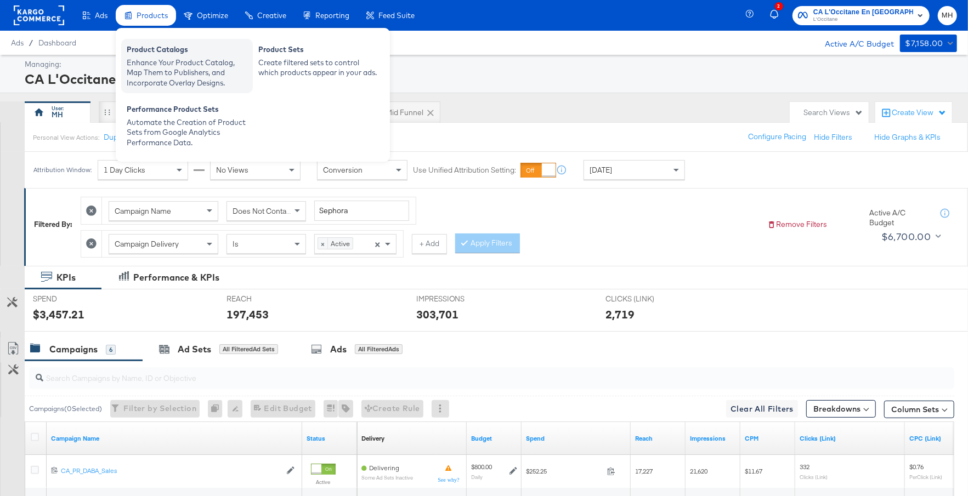
click at [179, 77] on div "Enhance Your Product Catalog, Map Them to Publishers, and Incorporate Overlay D…" at bounding box center [187, 73] width 121 height 31
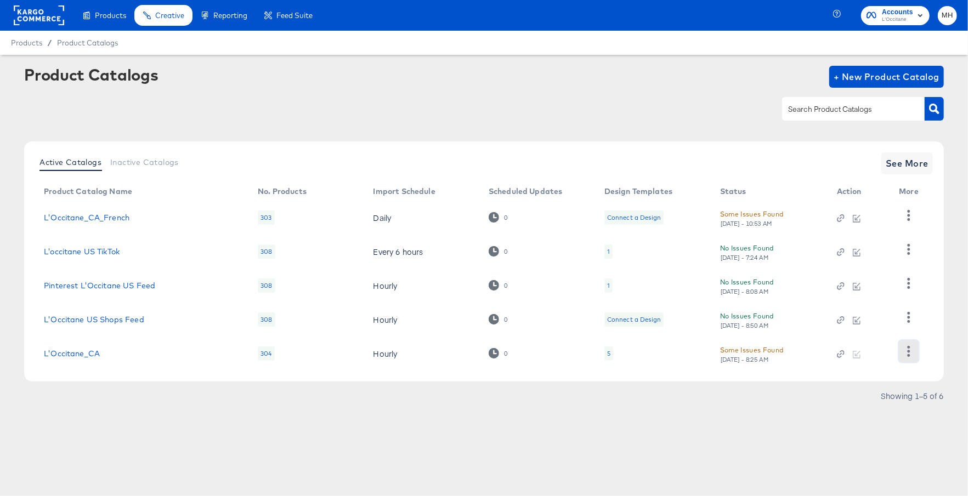
click at [911, 353] on icon "button" at bounding box center [908, 351] width 10 height 10
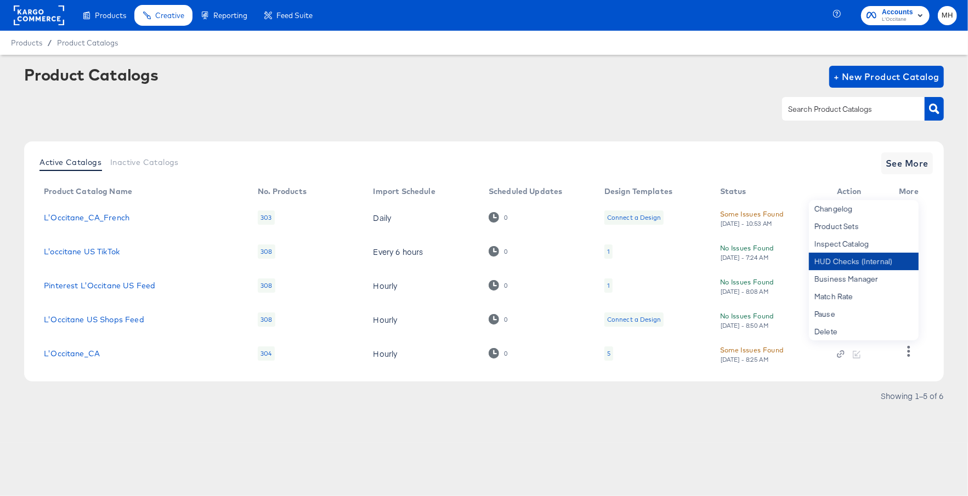
click at [848, 259] on div "HUD Checks (Internal)" at bounding box center [864, 262] width 110 height 18
click at [885, 410] on div "Showing 1–5 of 6" at bounding box center [484, 402] width 920 height 18
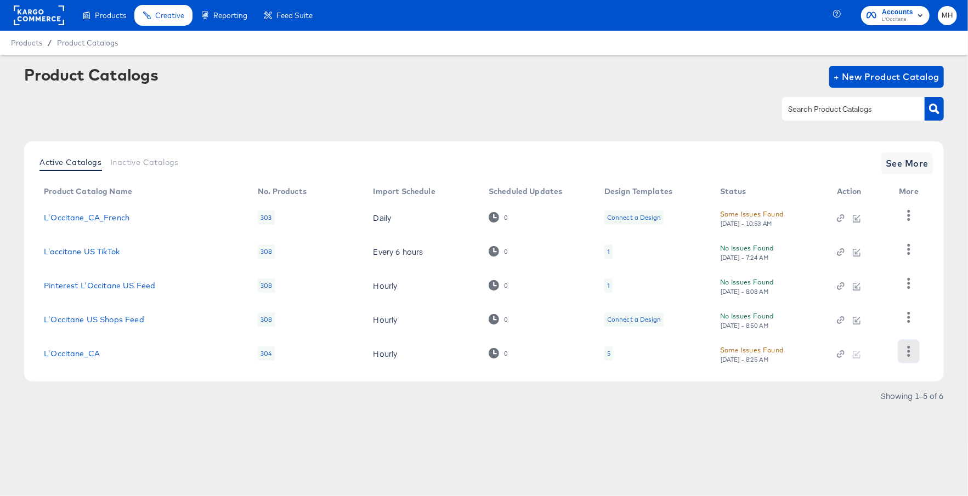
click at [912, 349] on icon "button" at bounding box center [908, 351] width 10 height 10
click at [80, 352] on link "L'Occitane_CA" at bounding box center [72, 353] width 56 height 9
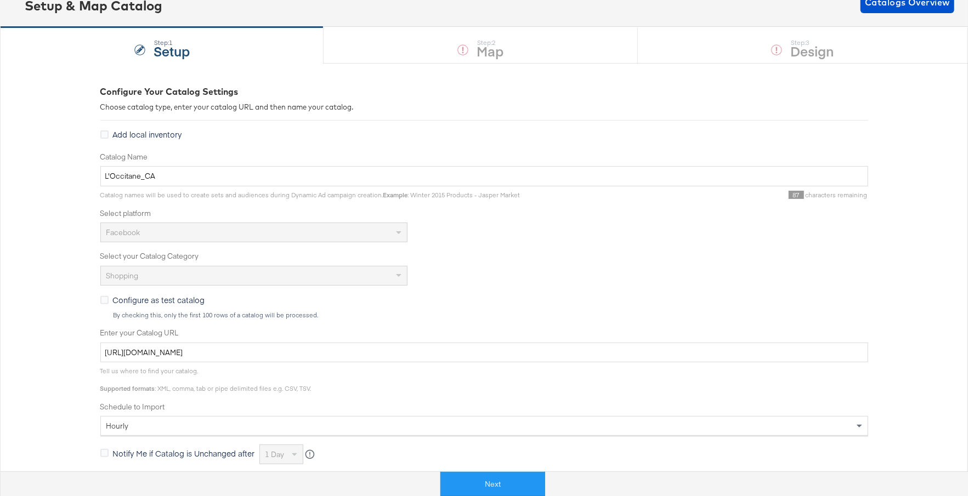
scroll to position [93, 0]
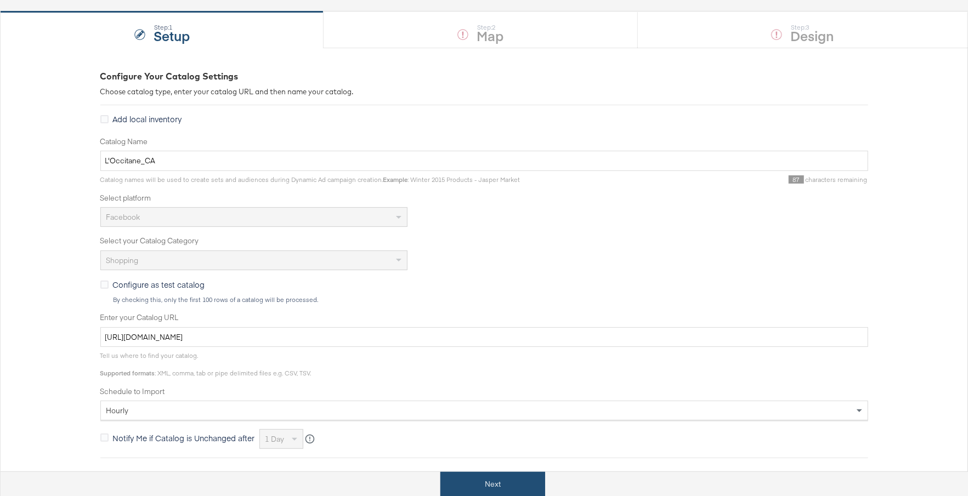
click at [519, 491] on button "Next" at bounding box center [492, 484] width 105 height 25
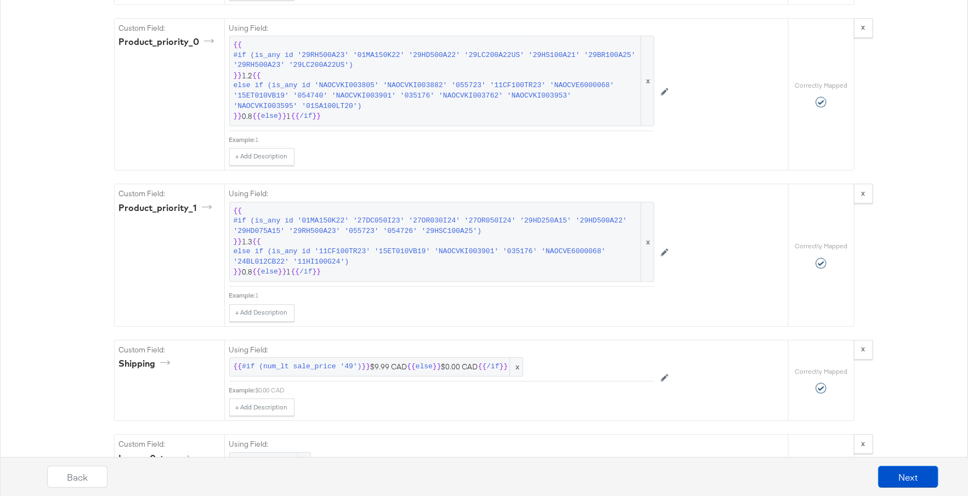
scroll to position [2273, 0]
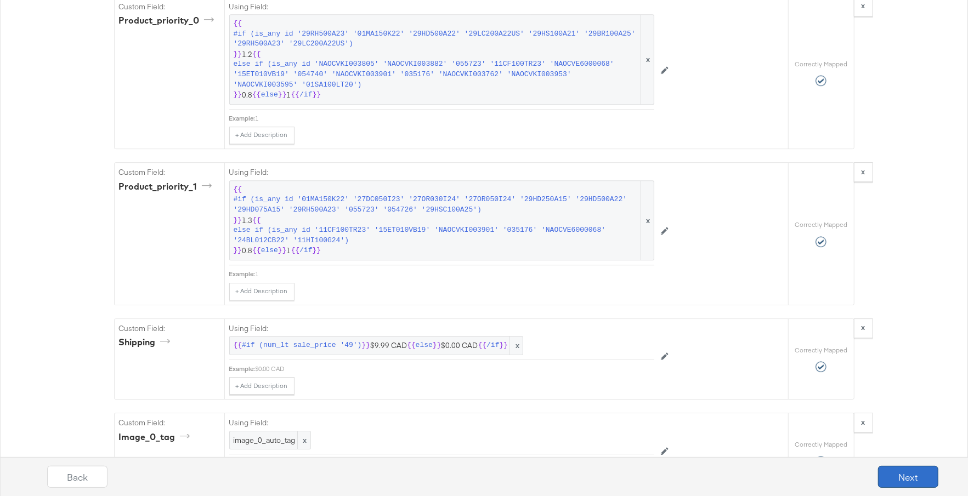
click at [906, 481] on button "Next" at bounding box center [908, 477] width 60 height 22
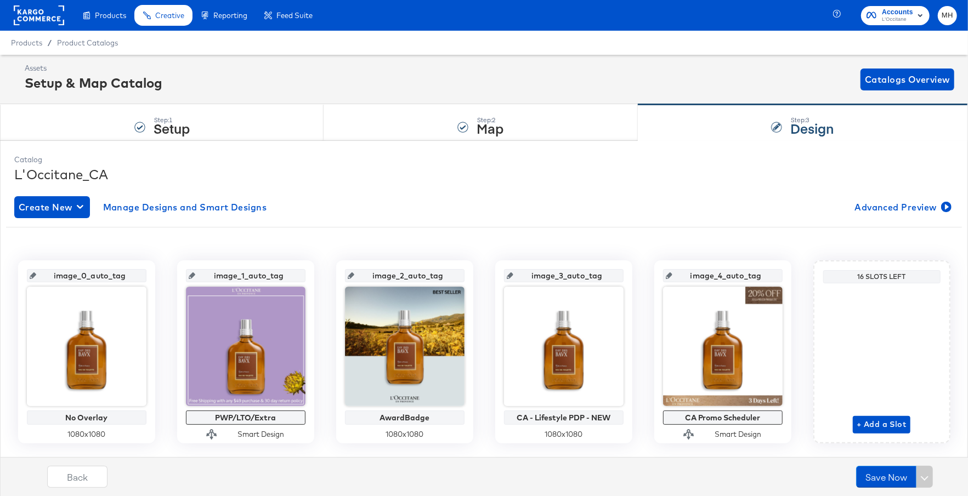
scroll to position [26, 0]
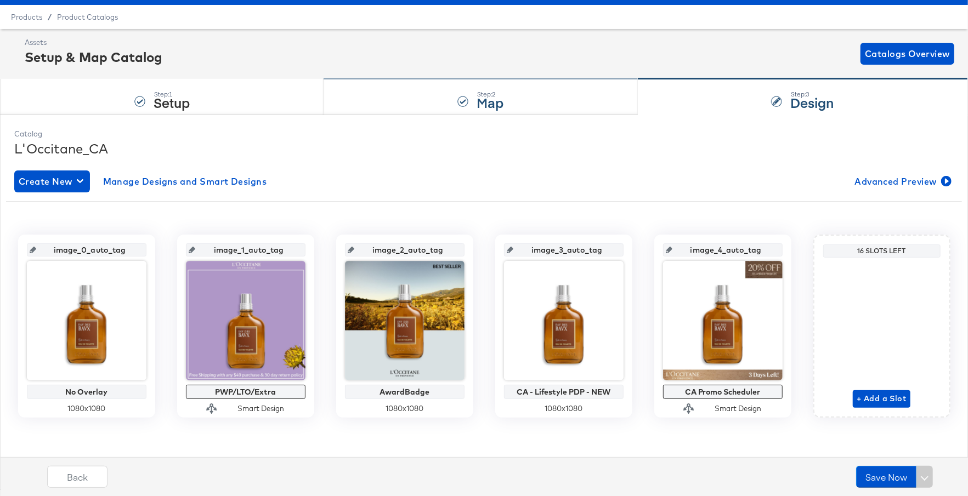
click at [493, 99] on strong "Map" at bounding box center [490, 102] width 27 height 18
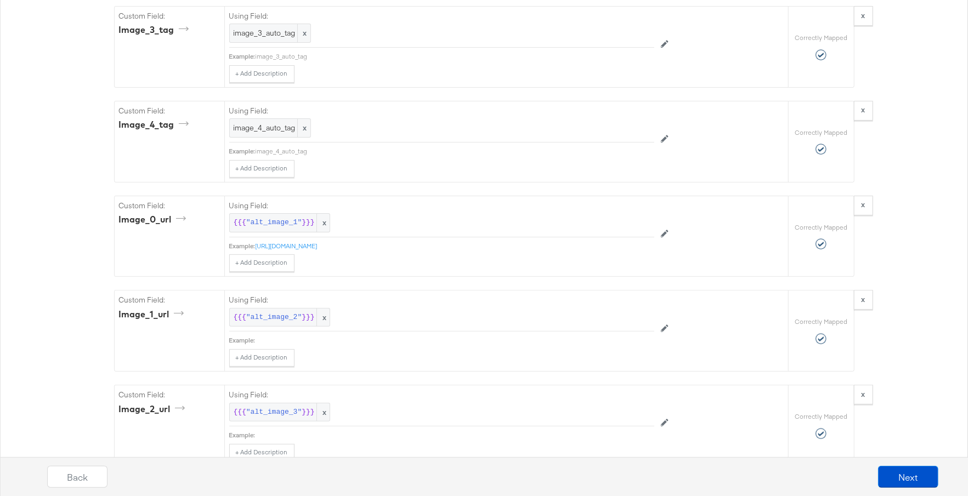
scroll to position [3287, 0]
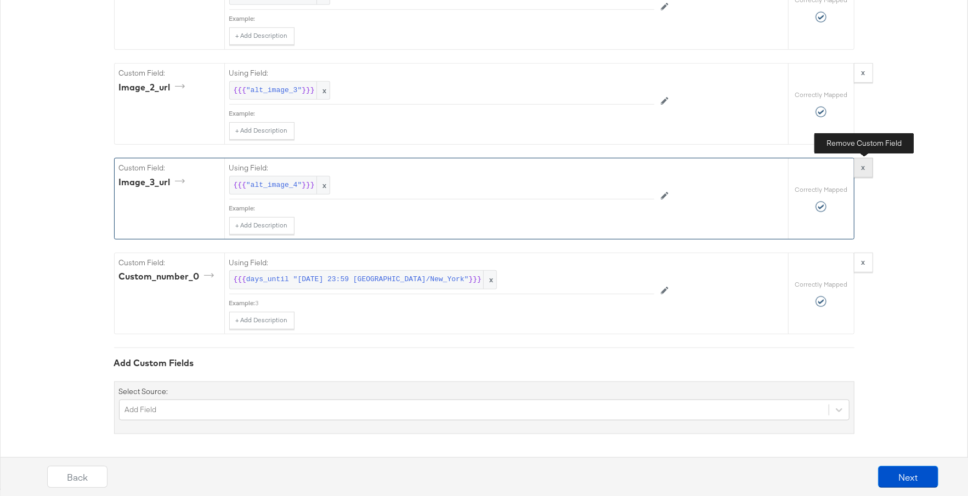
click at [862, 169] on strong "x" at bounding box center [864, 167] width 4 height 10
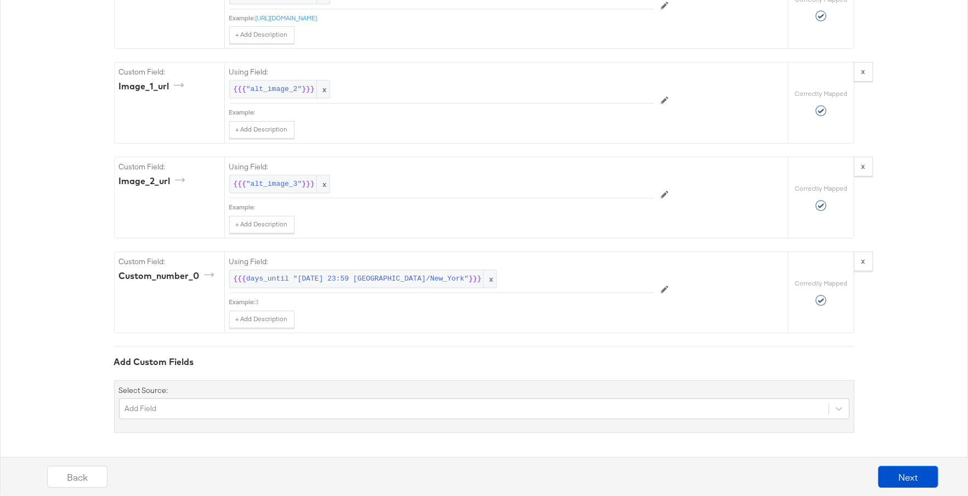
scroll to position [3193, 0]
click at [929, 479] on button "Next" at bounding box center [908, 477] width 60 height 22
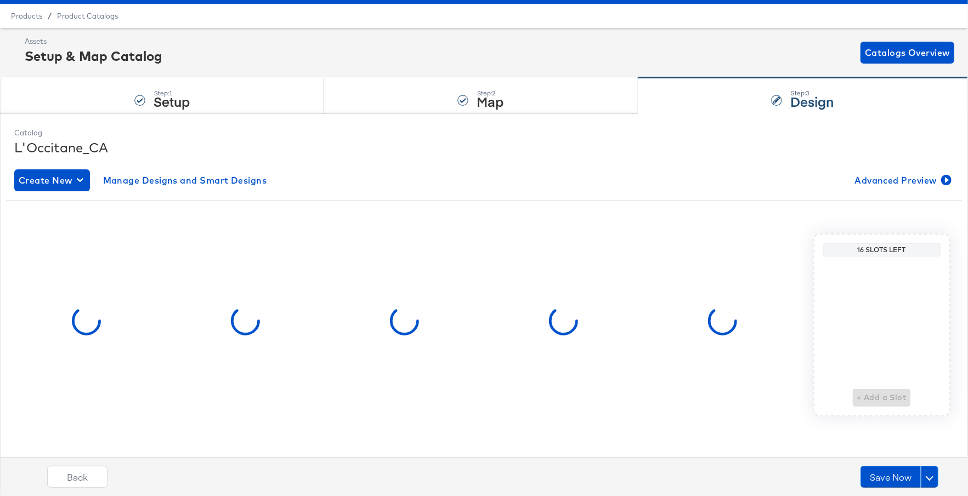
scroll to position [0, 0]
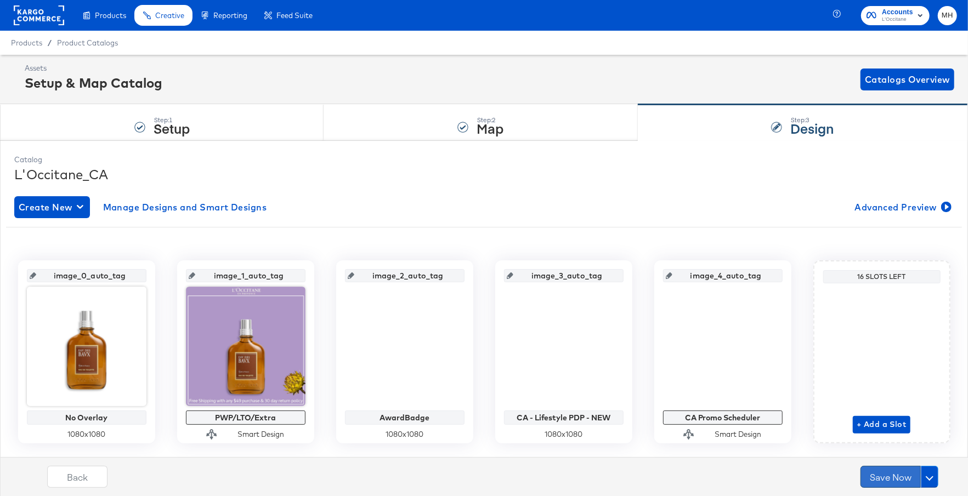
click at [890, 477] on button "Save Now" at bounding box center [891, 477] width 60 height 22
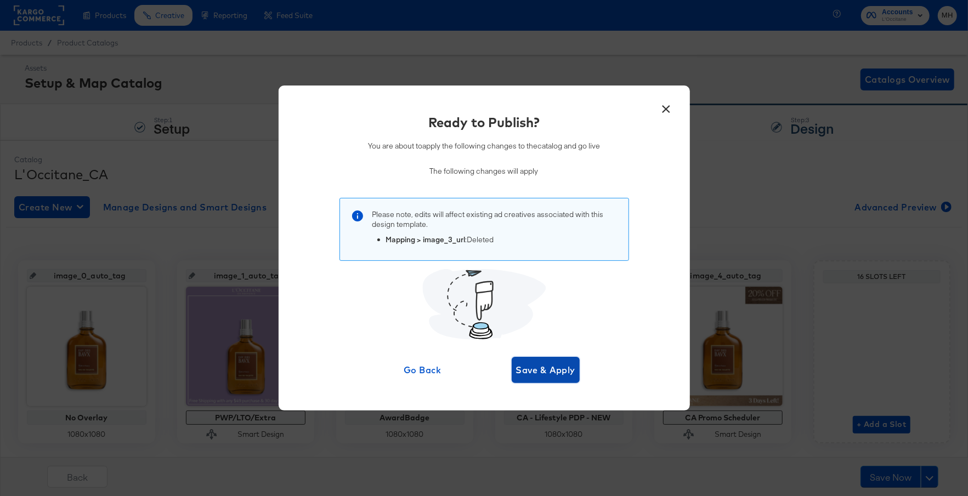
click at [517, 360] on button "Save & Apply" at bounding box center [546, 370] width 69 height 26
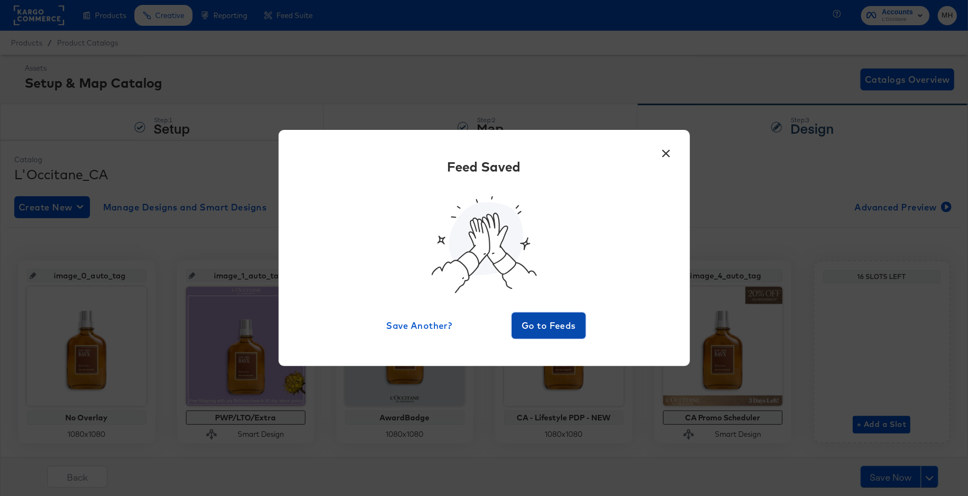
click at [546, 326] on span "Go to Feeds" at bounding box center [549, 325] width 66 height 15
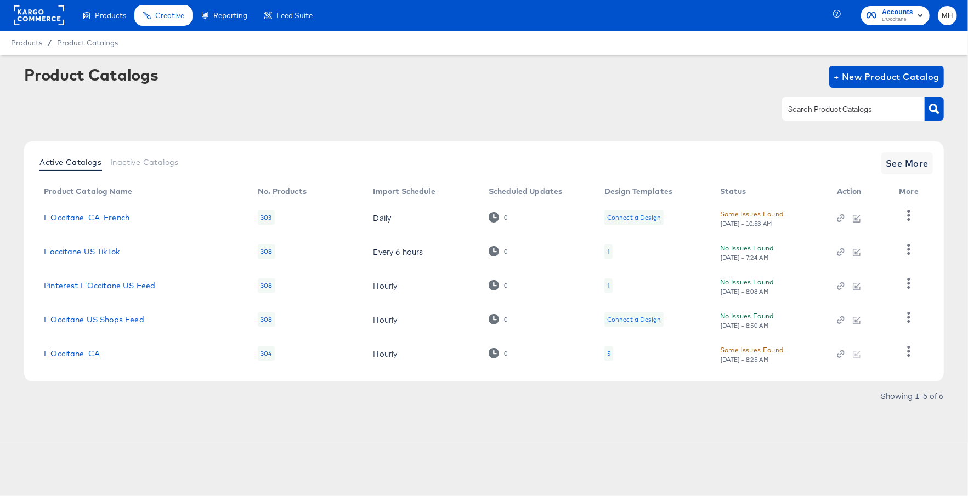
click at [36, 16] on rect at bounding box center [39, 15] width 50 height 20
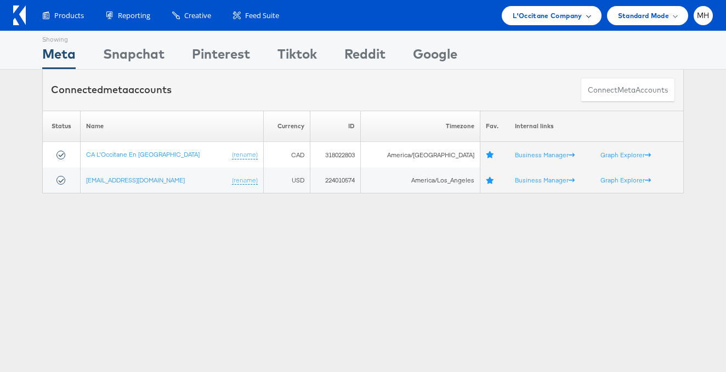
click at [564, 12] on span "L'Occitane Company" at bounding box center [547, 16] width 69 height 12
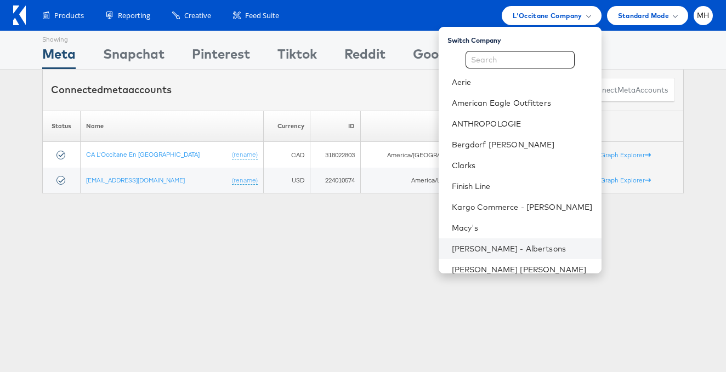
scroll to position [32, 0]
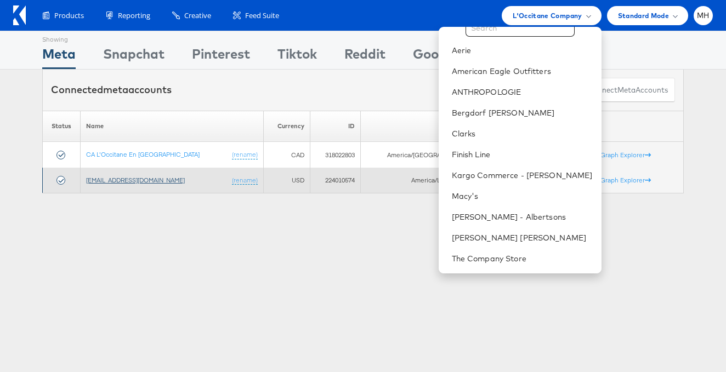
click at [127, 181] on link "[EMAIL_ADDRESS][DOMAIN_NAME]" at bounding box center [135, 180] width 99 height 8
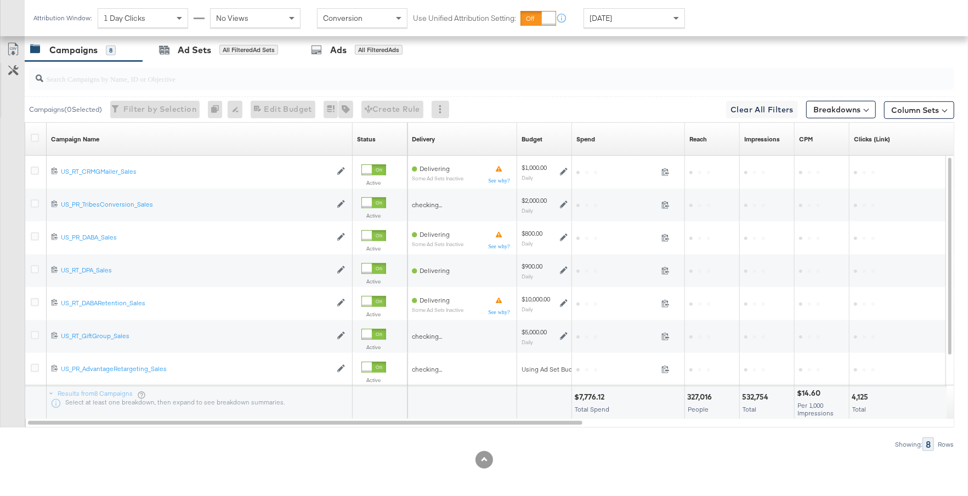
scroll to position [513, 0]
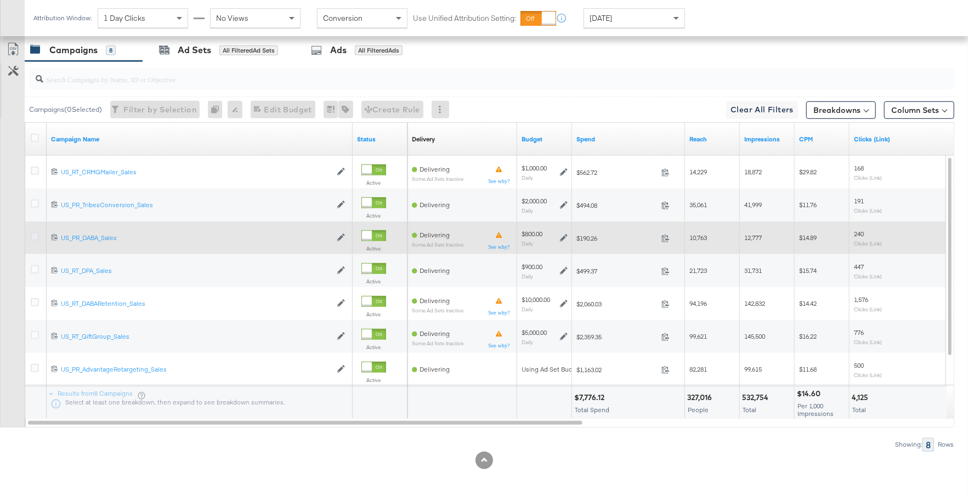
click at [33, 234] on icon at bounding box center [35, 237] width 8 height 8
click at [0, 0] on input "checkbox" at bounding box center [0, 0] width 0 height 0
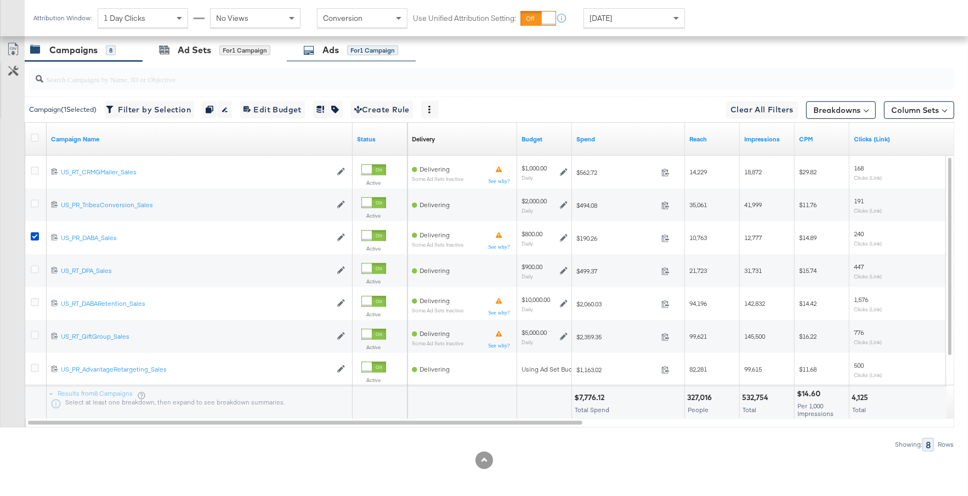
click at [351, 55] on div "Ads for 1 Campaign" at bounding box center [351, 50] width 129 height 24
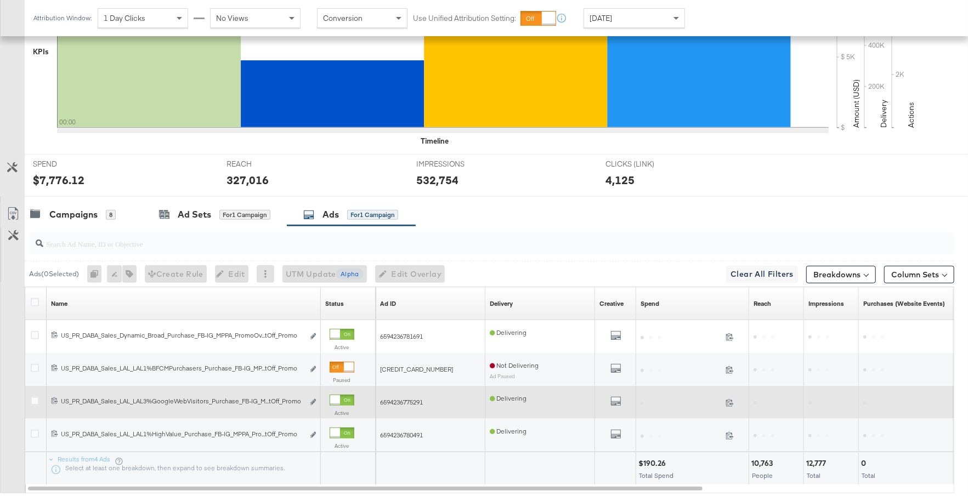
scroll to position [415, 0]
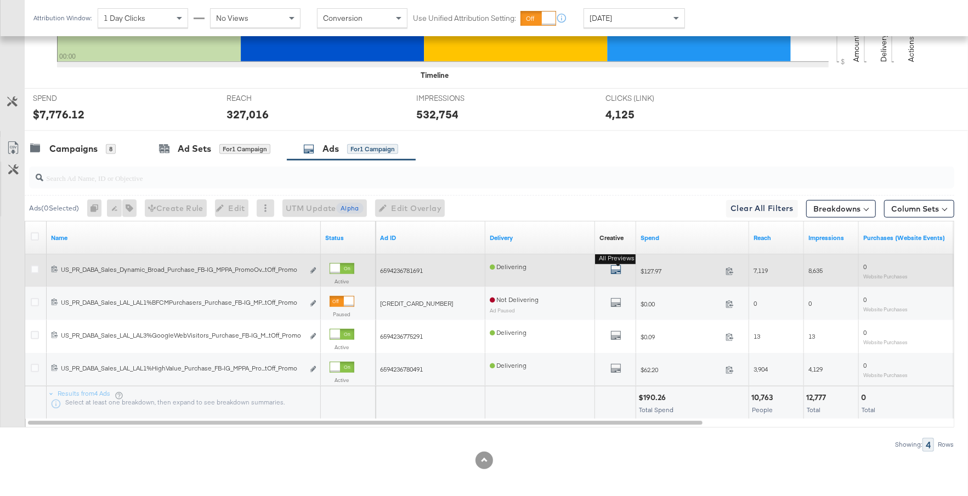
click at [612, 272] on icon "default" at bounding box center [616, 269] width 11 height 11
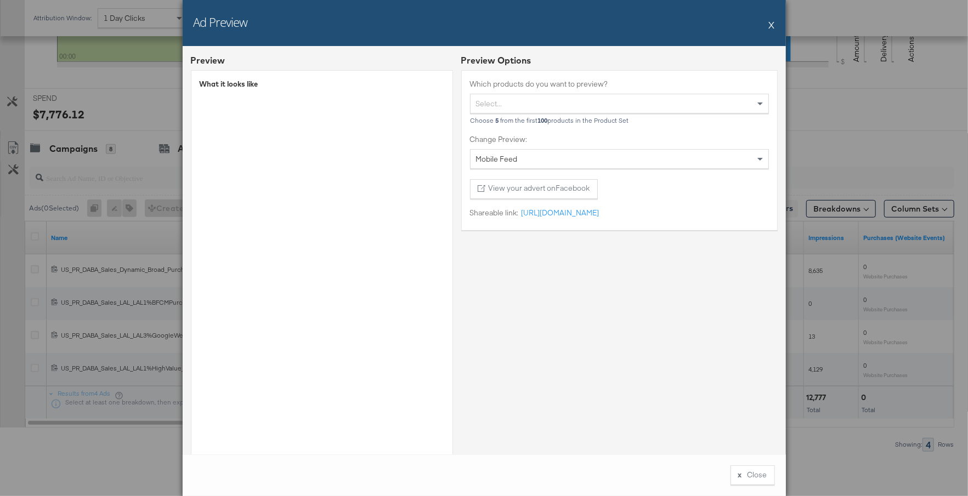
click at [772, 25] on button "X" at bounding box center [772, 25] width 6 height 22
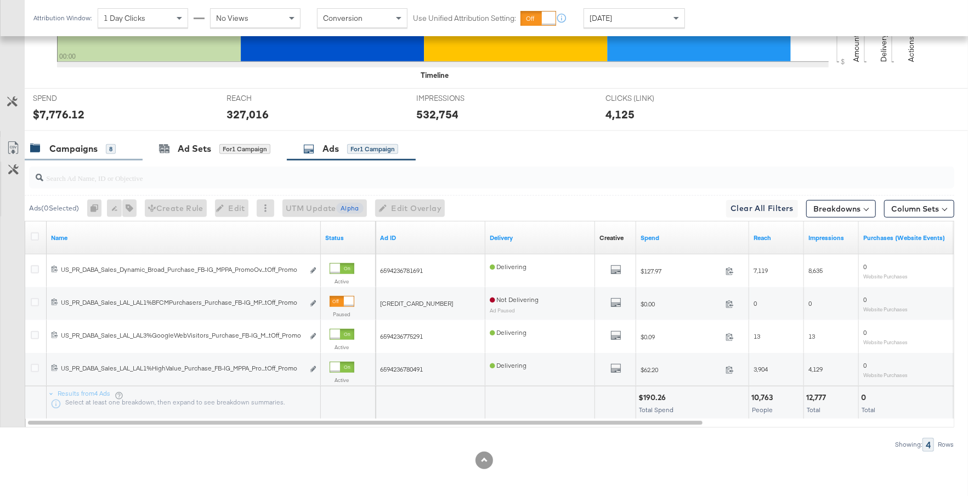
click at [74, 150] on div "Campaigns" at bounding box center [73, 149] width 48 height 13
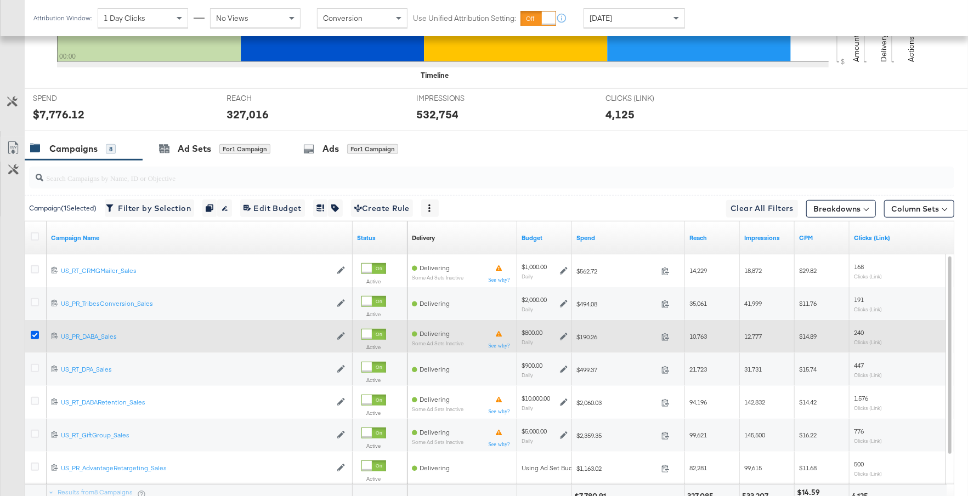
click at [33, 331] on icon at bounding box center [35, 335] width 8 height 8
click at [0, 0] on input "checkbox" at bounding box center [0, 0] width 0 height 0
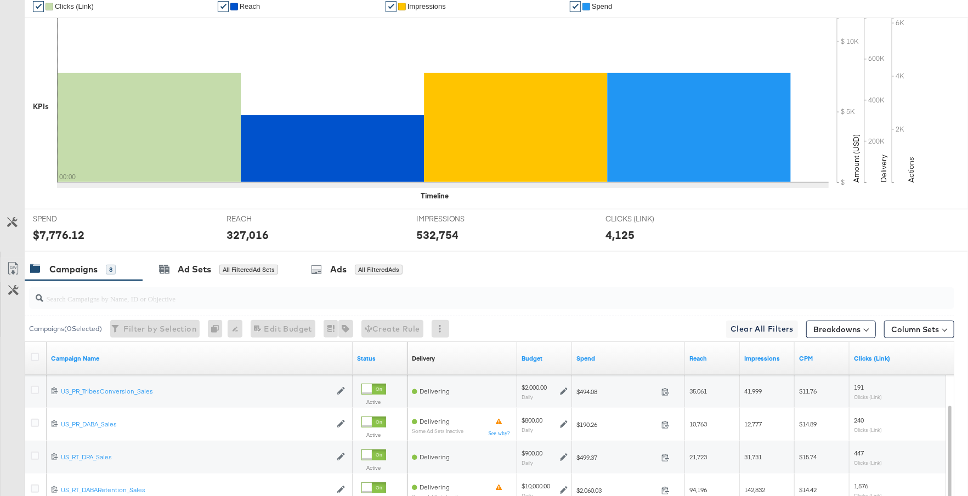
scroll to position [0, 0]
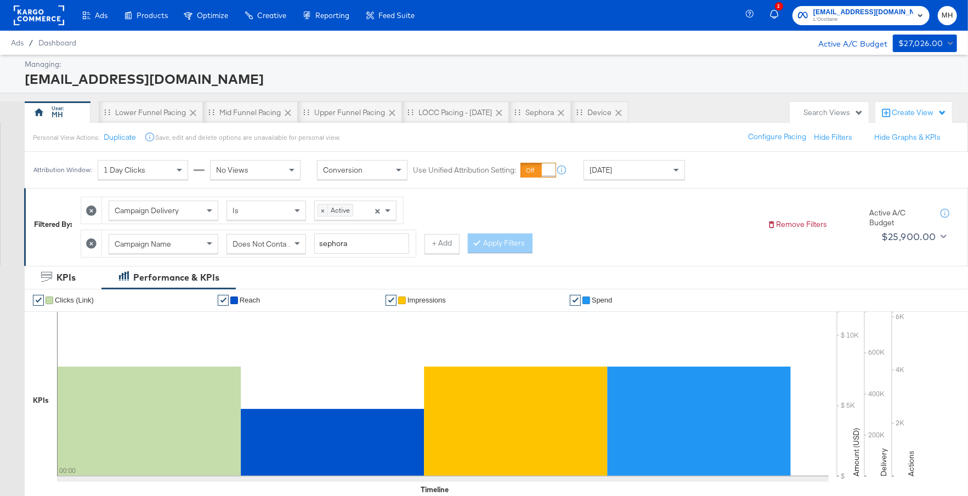
click at [54, 19] on rect at bounding box center [39, 15] width 50 height 20
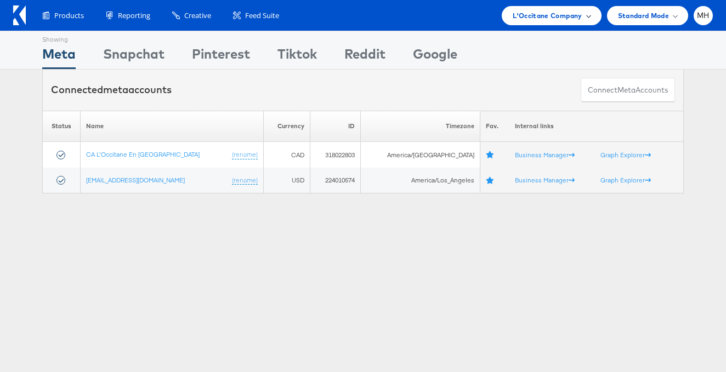
click at [566, 19] on span "L'Occitane Company" at bounding box center [547, 16] width 69 height 12
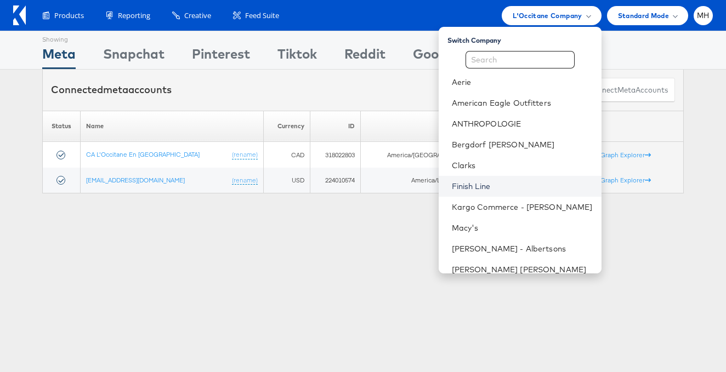
click at [510, 189] on link "Finish Line" at bounding box center [522, 186] width 141 height 11
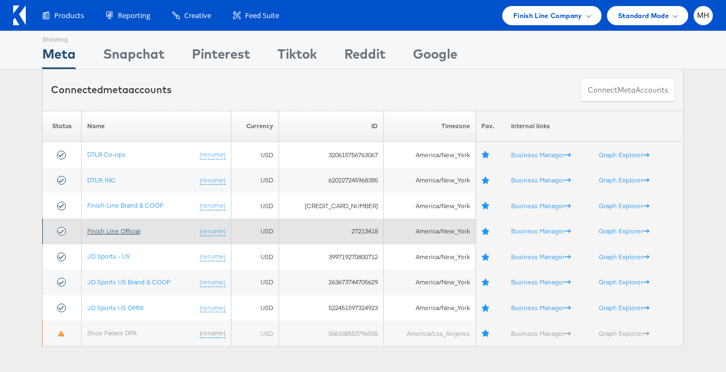
click at [115, 231] on link "Finish Line Official" at bounding box center [113, 231] width 53 height 8
